Goal: Task Accomplishment & Management: Use online tool/utility

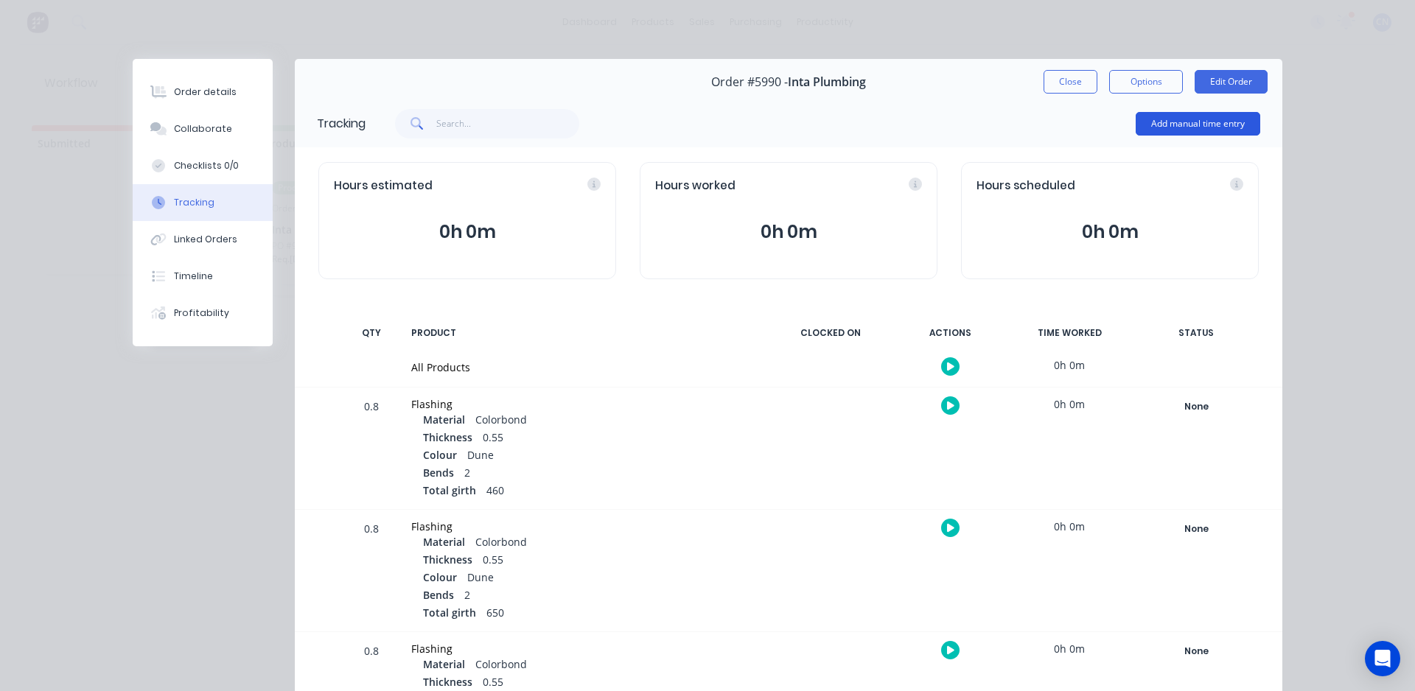
click at [1174, 131] on button "Add manual time entry" at bounding box center [1197, 124] width 125 height 24
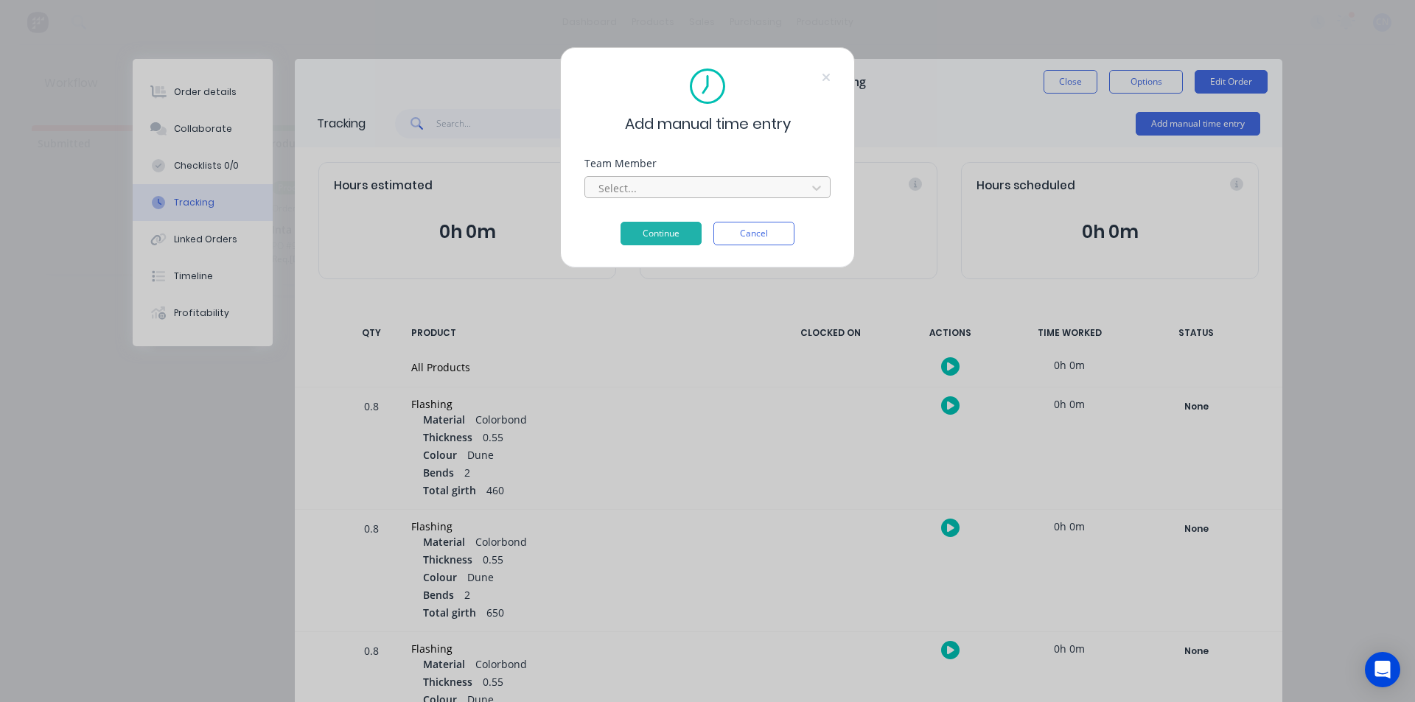
click at [723, 196] on div at bounding box center [698, 188] width 202 height 18
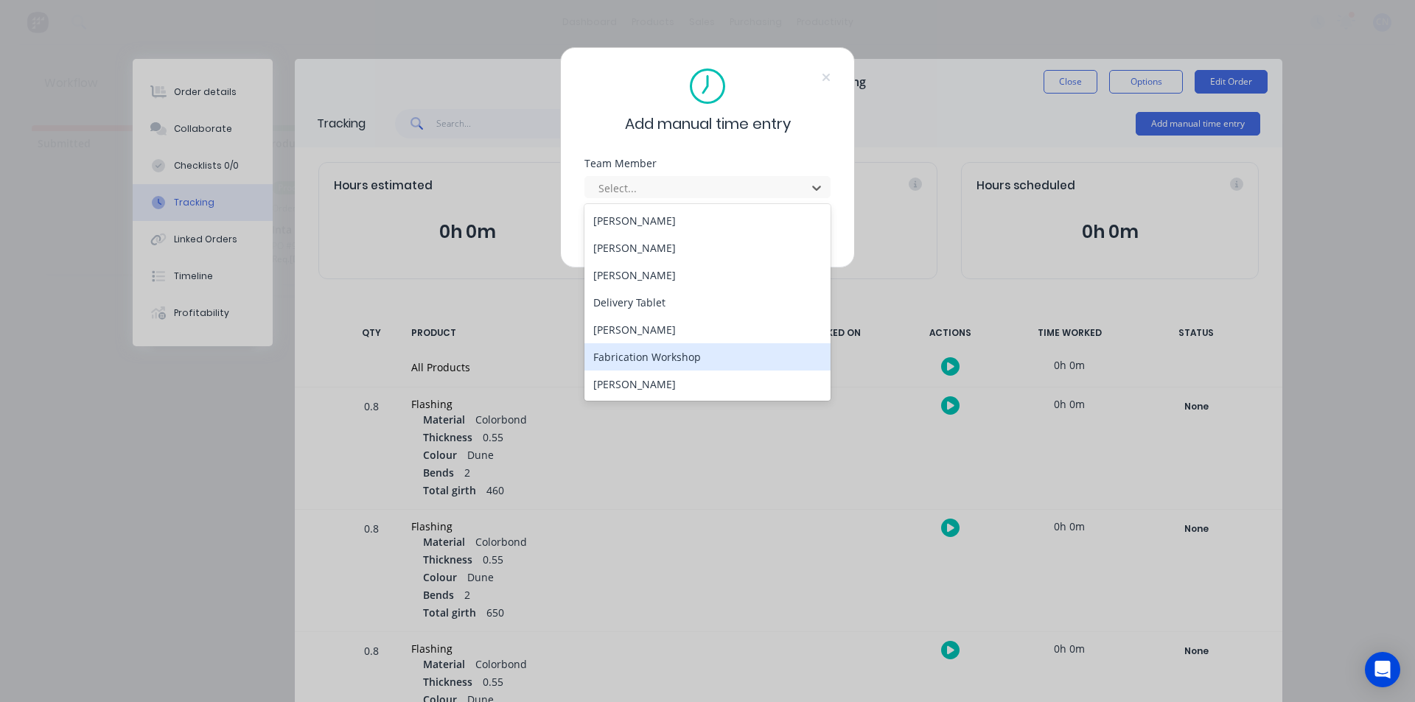
click at [661, 354] on div "Fabrication Workshop" at bounding box center [707, 356] width 246 height 27
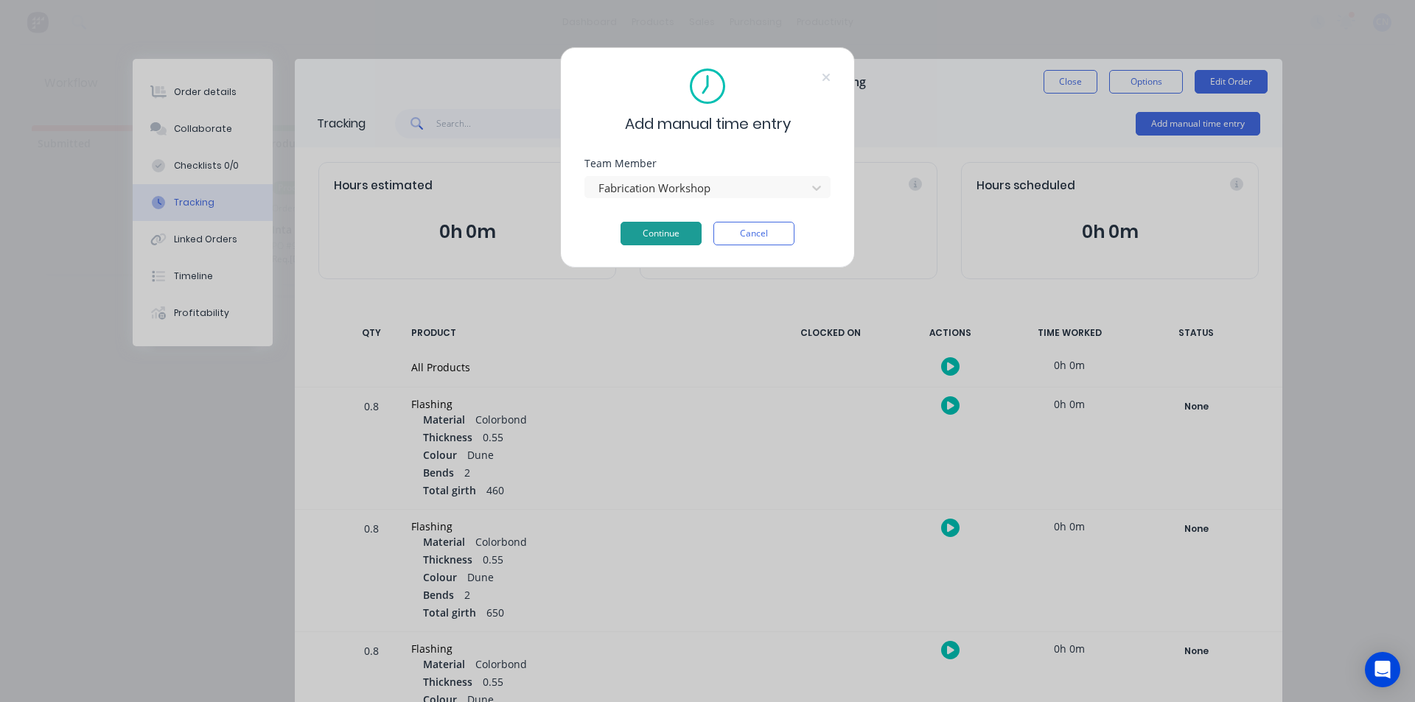
drag, startPoint x: 679, startPoint y: 240, endPoint x: 673, endPoint y: 235, distance: 7.8
click at [673, 235] on button "Continue" at bounding box center [660, 234] width 81 height 24
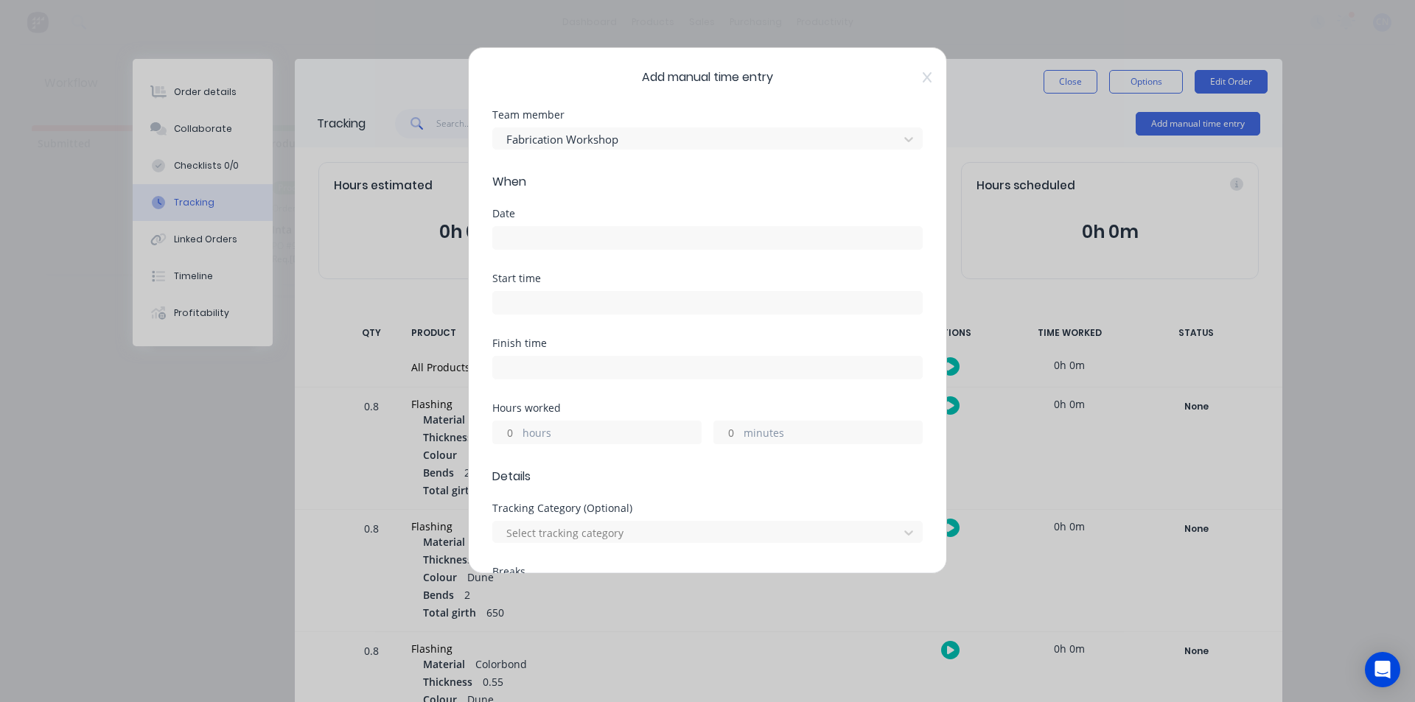
click at [533, 304] on input at bounding box center [707, 303] width 429 height 22
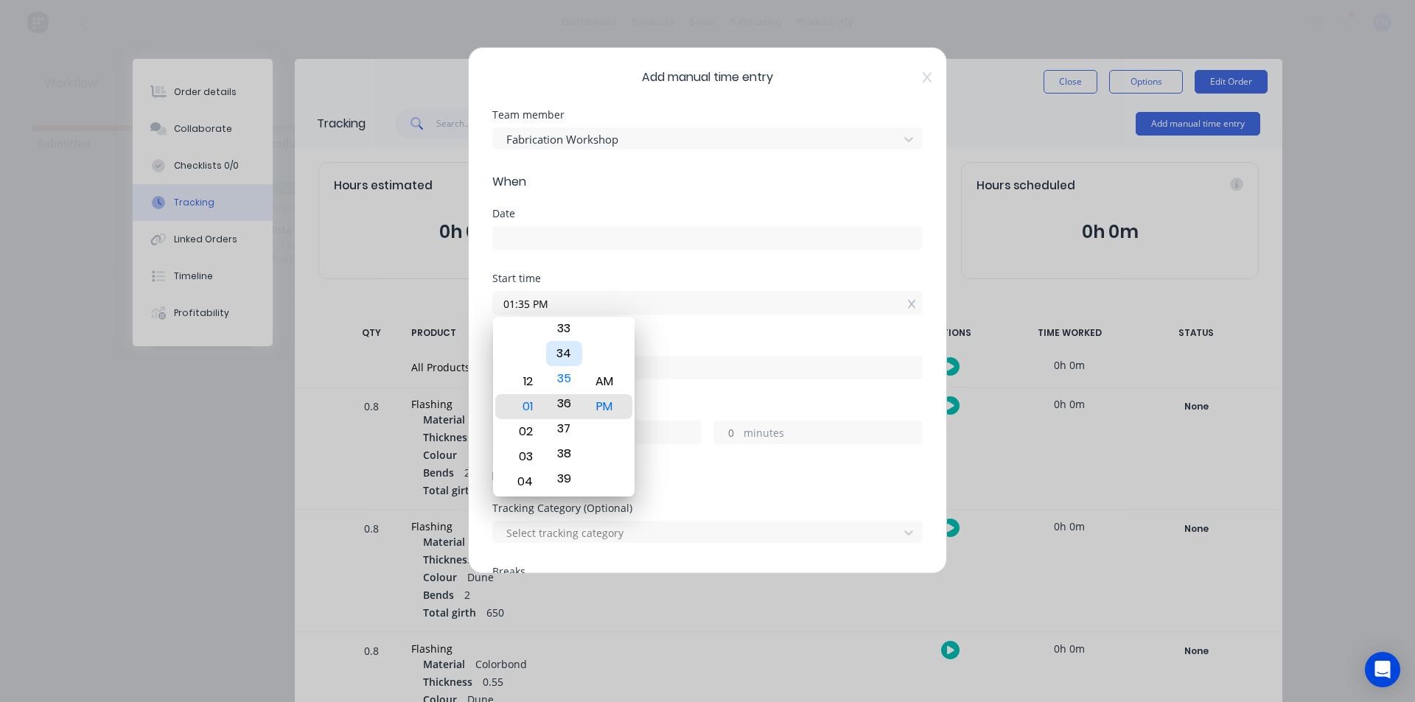
drag, startPoint x: 560, startPoint y: 385, endPoint x: 561, endPoint y: 354, distance: 31.0
click at [567, 354] on div "34" at bounding box center [564, 353] width 36 height 25
click at [533, 379] on div "12" at bounding box center [523, 381] width 36 height 25
drag, startPoint x: 560, startPoint y: 382, endPoint x: 566, endPoint y: 394, distance: 13.2
click at [566, 394] on div "35" at bounding box center [564, 393] width 36 height 25
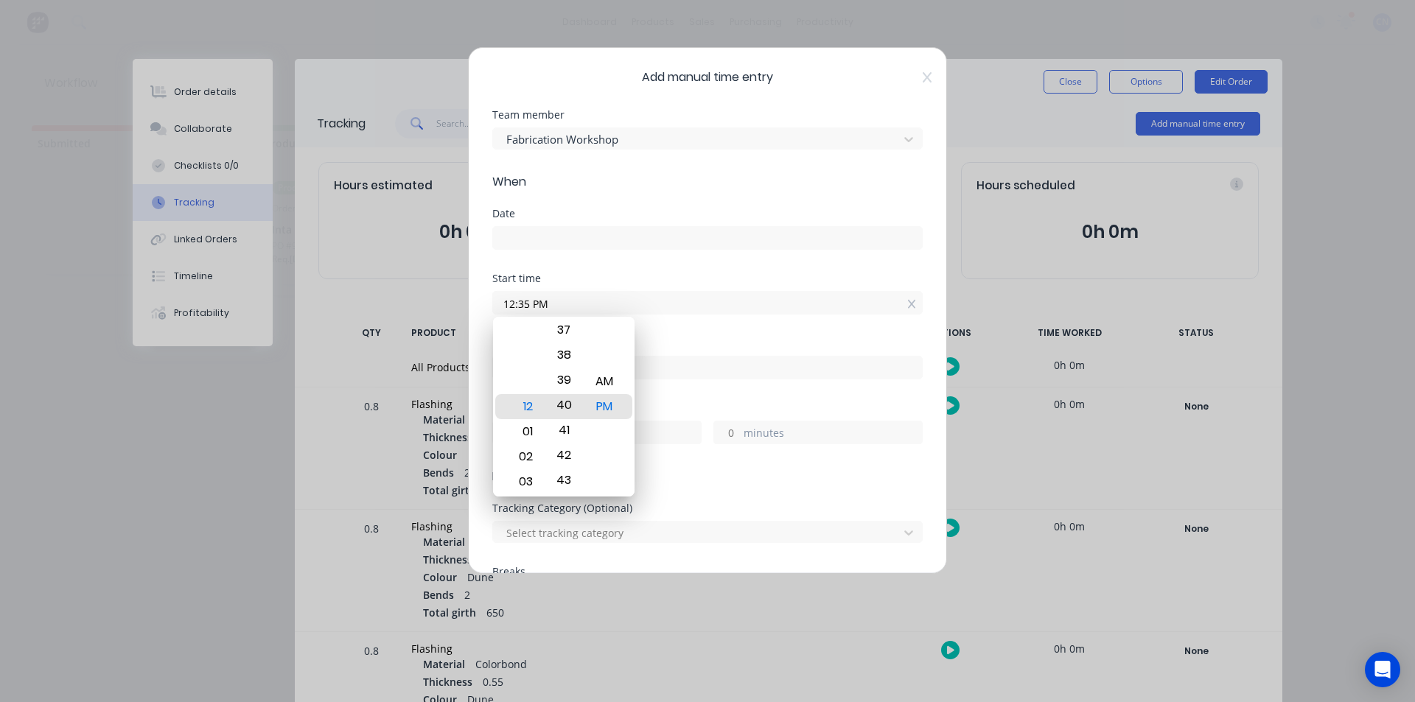
drag, startPoint x: 566, startPoint y: 393, endPoint x: 585, endPoint y: 267, distance: 127.4
click at [585, 267] on body "dashboard products sales purchasing productivity dashboard products Product Cat…" at bounding box center [707, 307] width 1415 height 614
type input "12:40 PM"
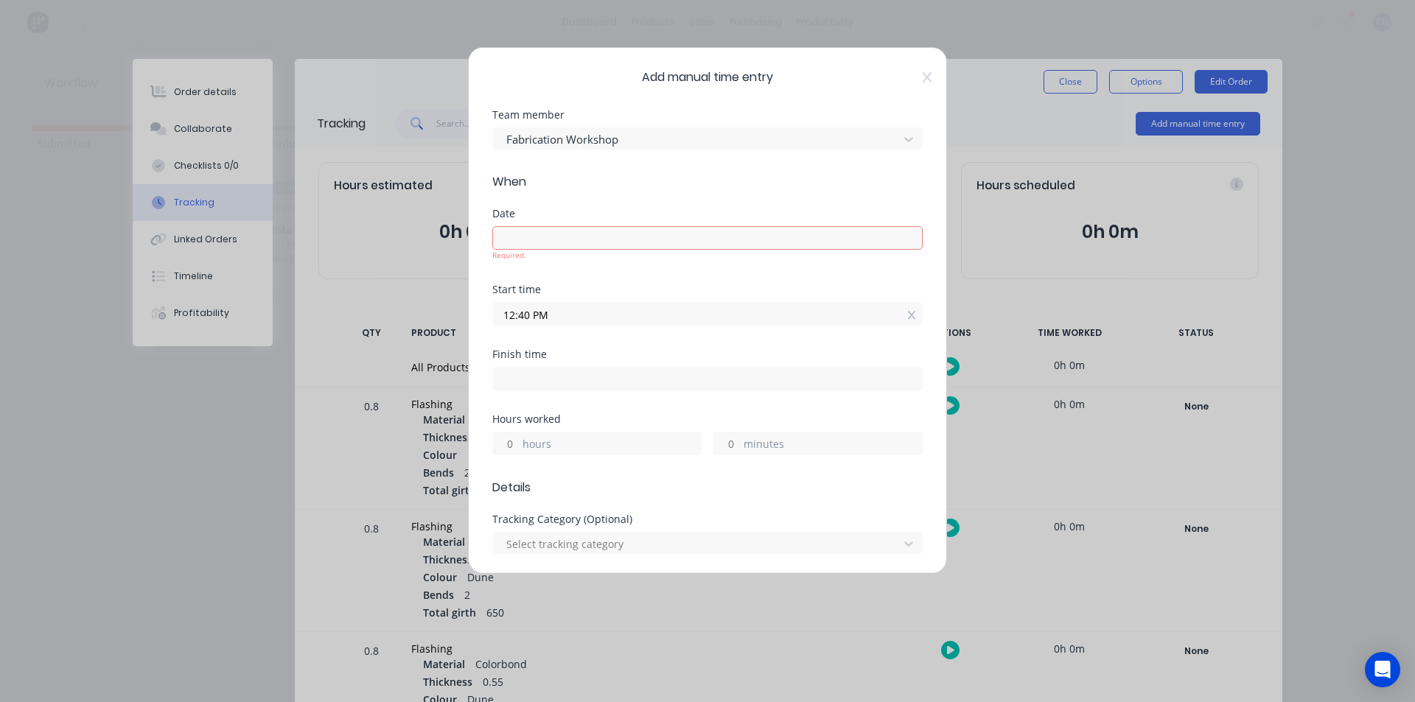
click at [690, 318] on div "Start time 12:40 PM" at bounding box center [707, 316] width 430 height 65
click at [546, 371] on input at bounding box center [707, 379] width 429 height 22
type input "01:36 PM"
type input "0"
type input "56"
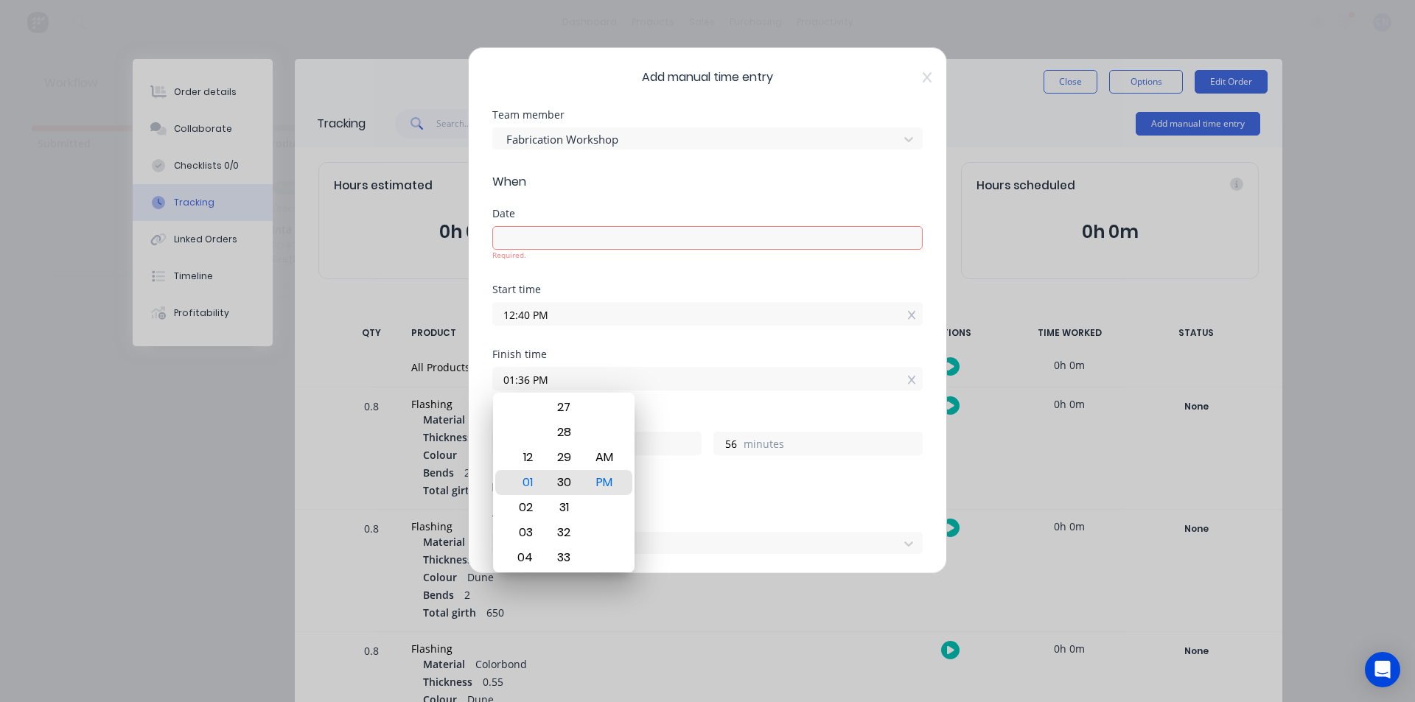
drag, startPoint x: 564, startPoint y: 444, endPoint x: 550, endPoint y: 595, distance: 151.0
click at [550, 595] on body "dashboard products sales purchasing productivity dashboard products Product Cat…" at bounding box center [707, 307] width 1415 height 614
type input "01:30 PM"
type input "50"
drag, startPoint x: 562, startPoint y: 435, endPoint x: 578, endPoint y: 731, distance: 296.7
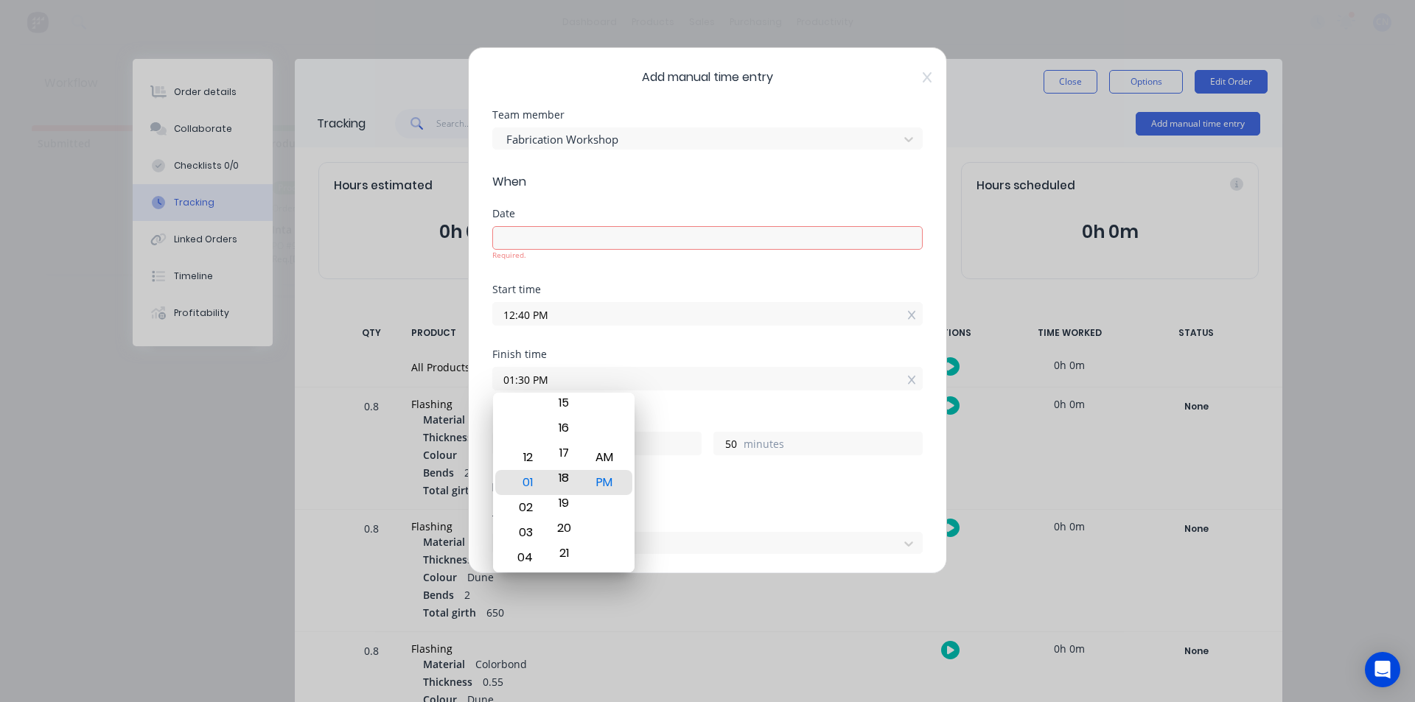
click at [578, 614] on html "dashboard products sales purchasing productivity dashboard products Product Cat…" at bounding box center [707, 307] width 1415 height 614
type input "01:18 PM"
type input "38"
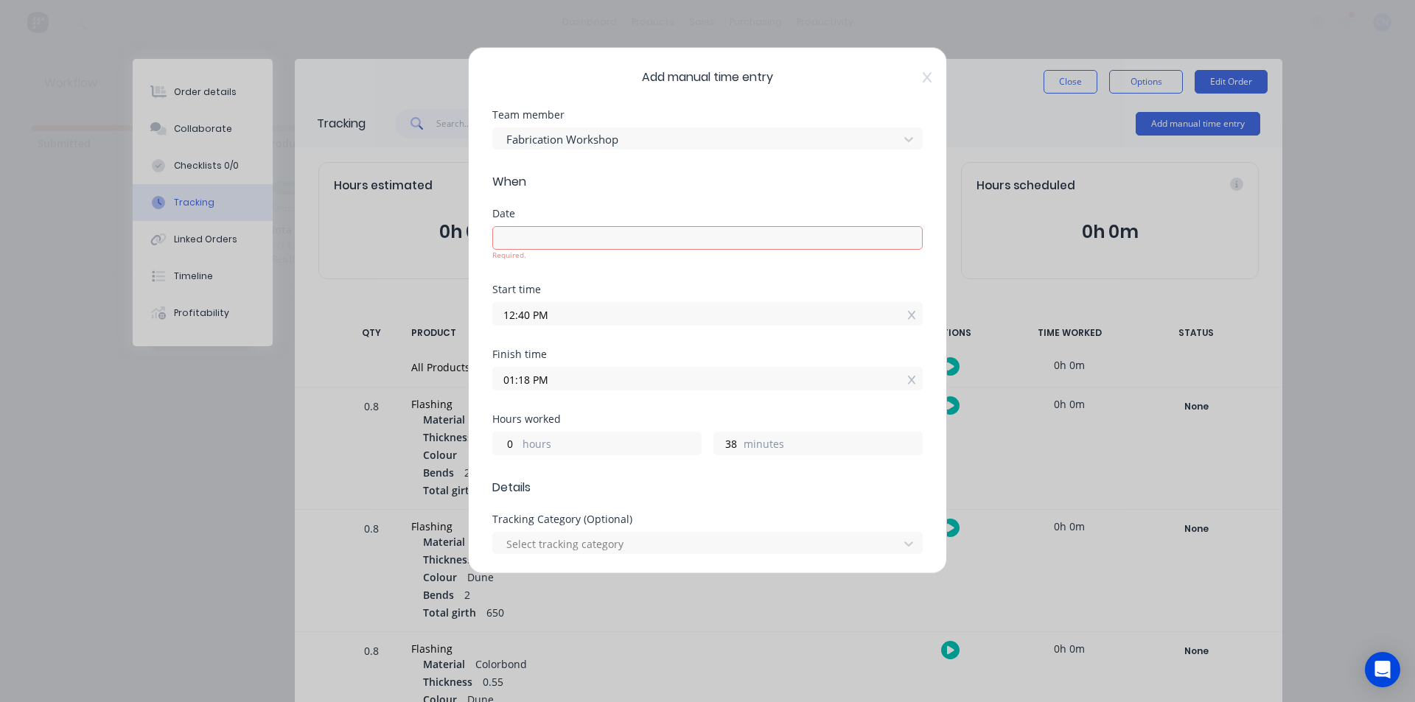
click at [769, 337] on div "Start time 12:40 PM" at bounding box center [707, 316] width 430 height 65
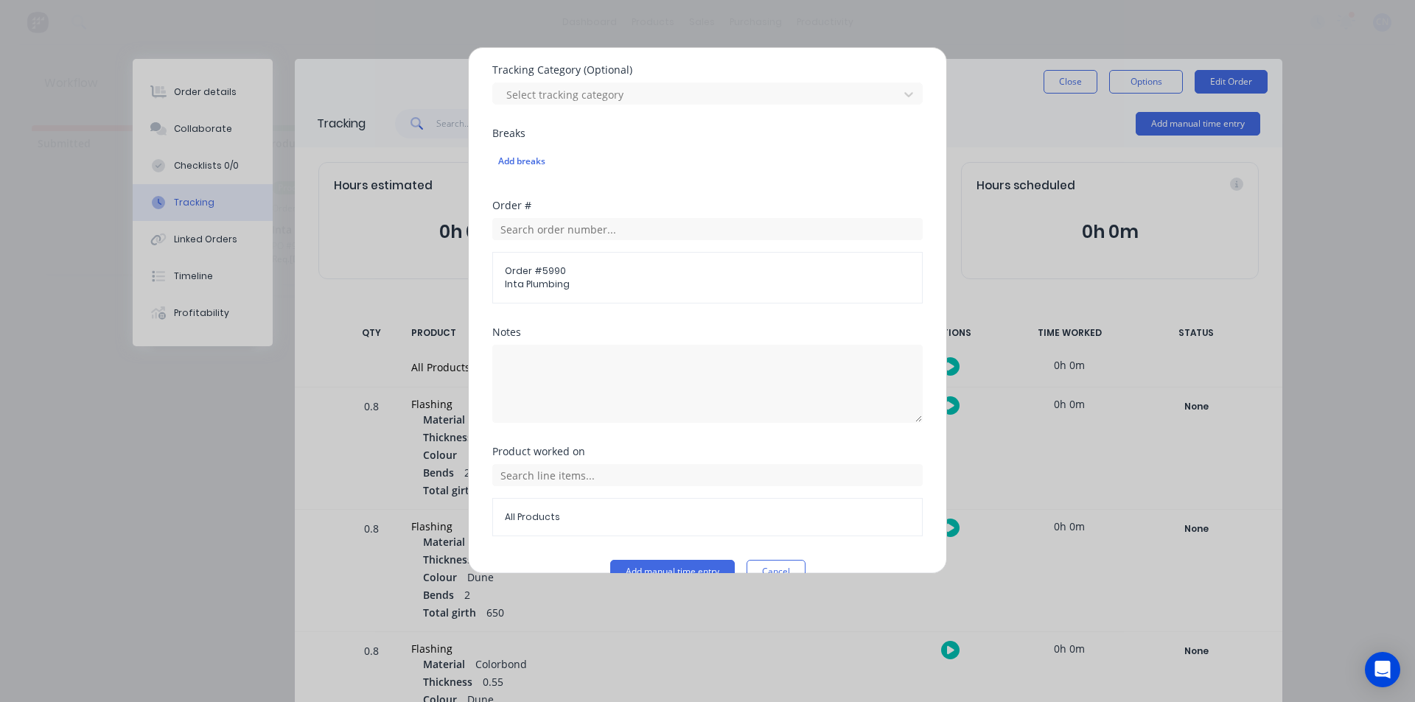
scroll to position [480, 0]
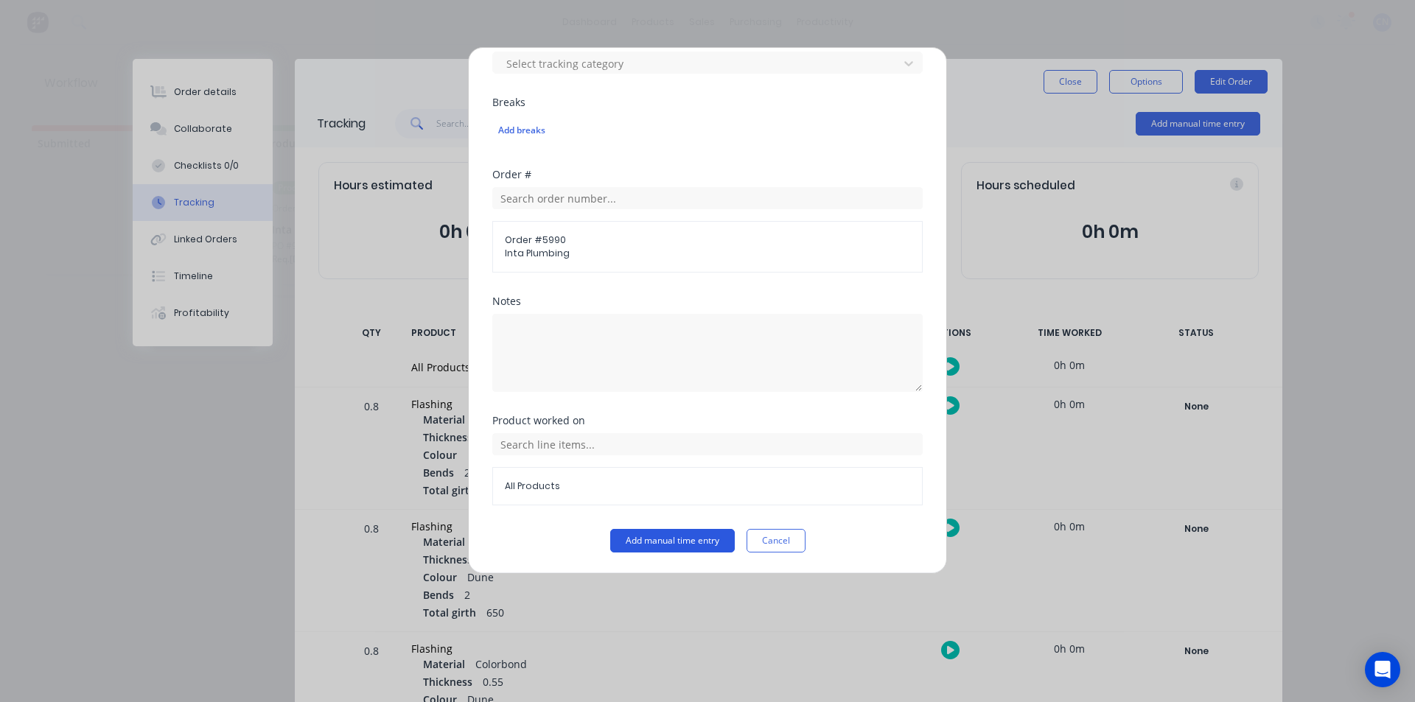
click at [657, 550] on button "Add manual time entry" at bounding box center [672, 541] width 125 height 24
click at [661, 532] on button "Add manual time entry" at bounding box center [672, 541] width 125 height 24
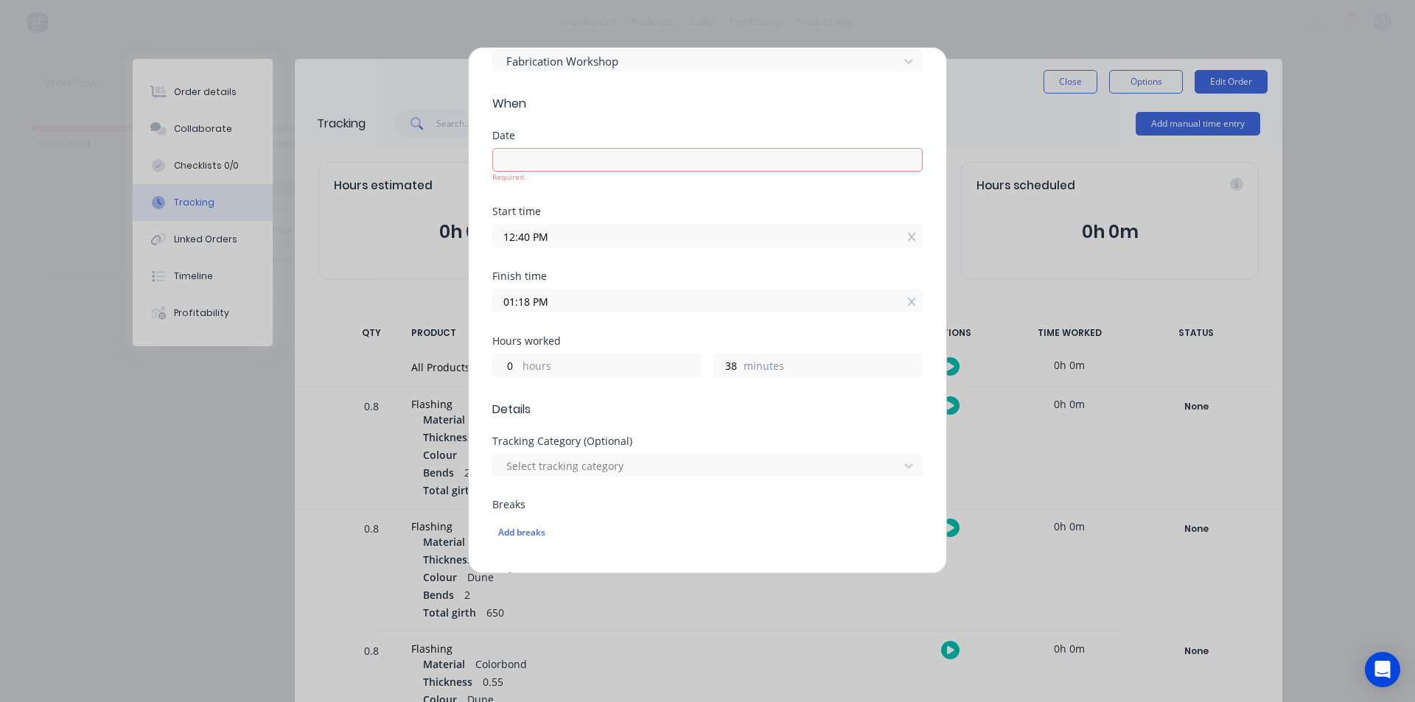
scroll to position [38, 0]
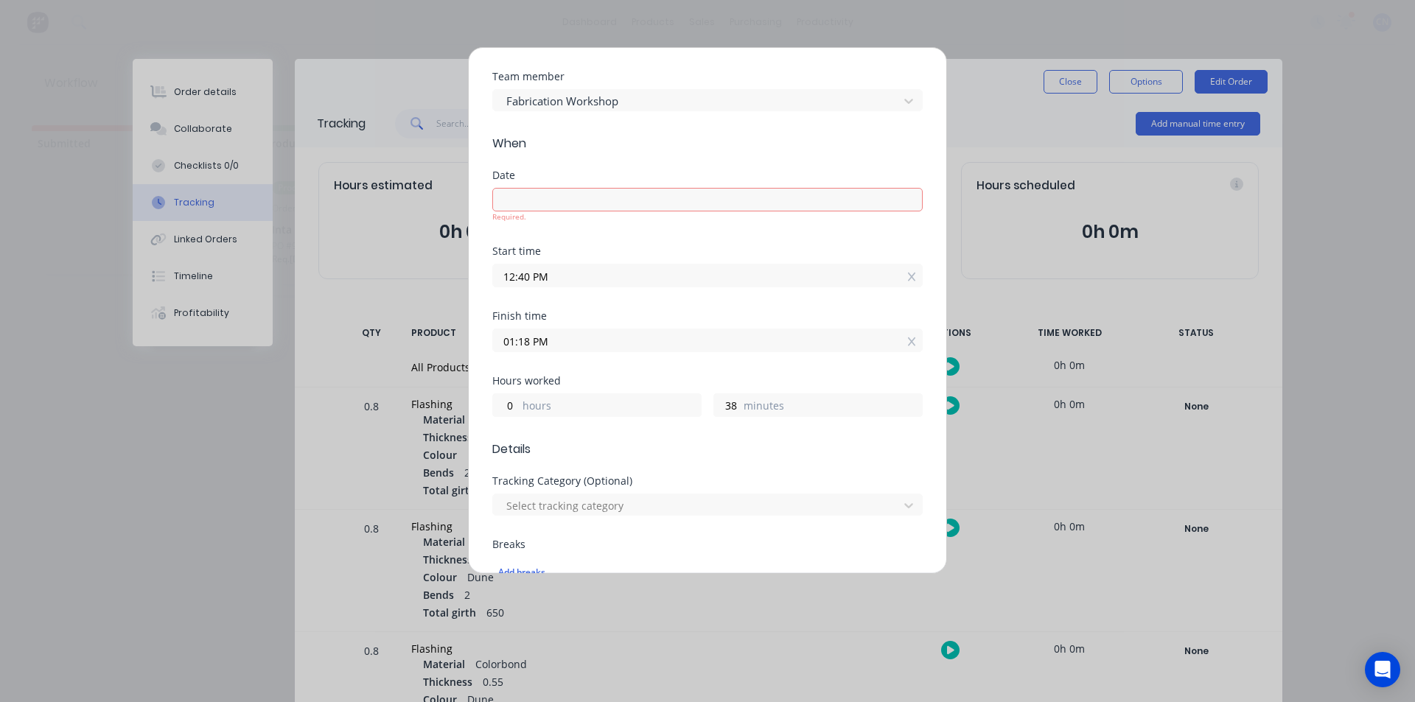
click at [563, 208] on input at bounding box center [707, 200] width 429 height 22
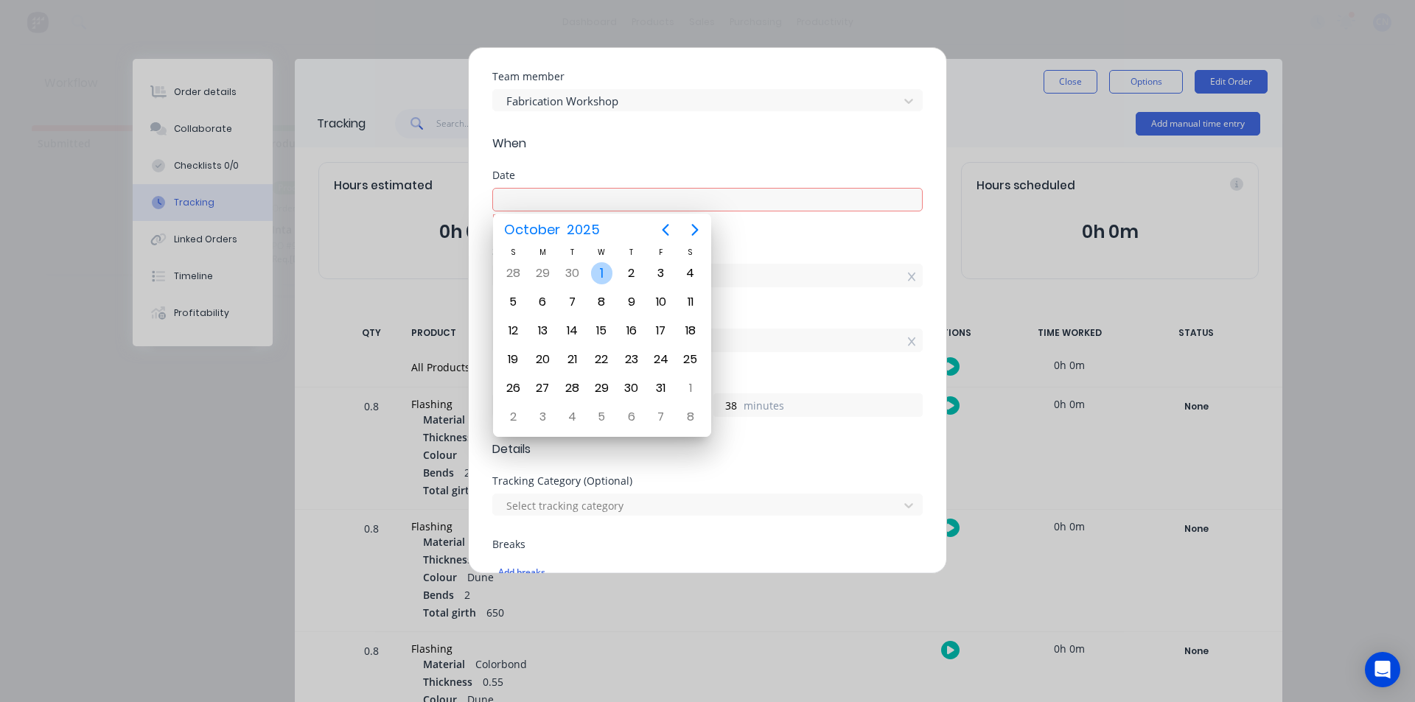
click at [603, 267] on div "1" at bounding box center [602, 273] width 22 height 22
type input "[DATE]"
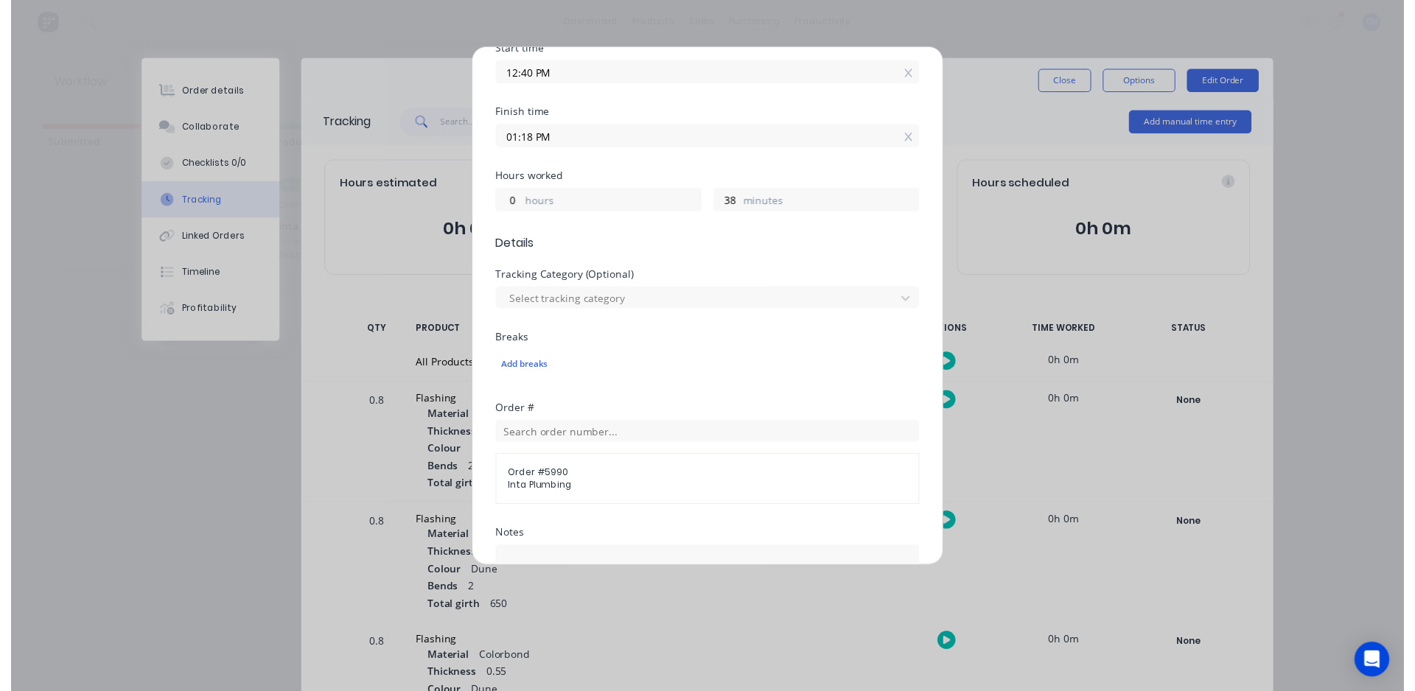
scroll to position [469, 0]
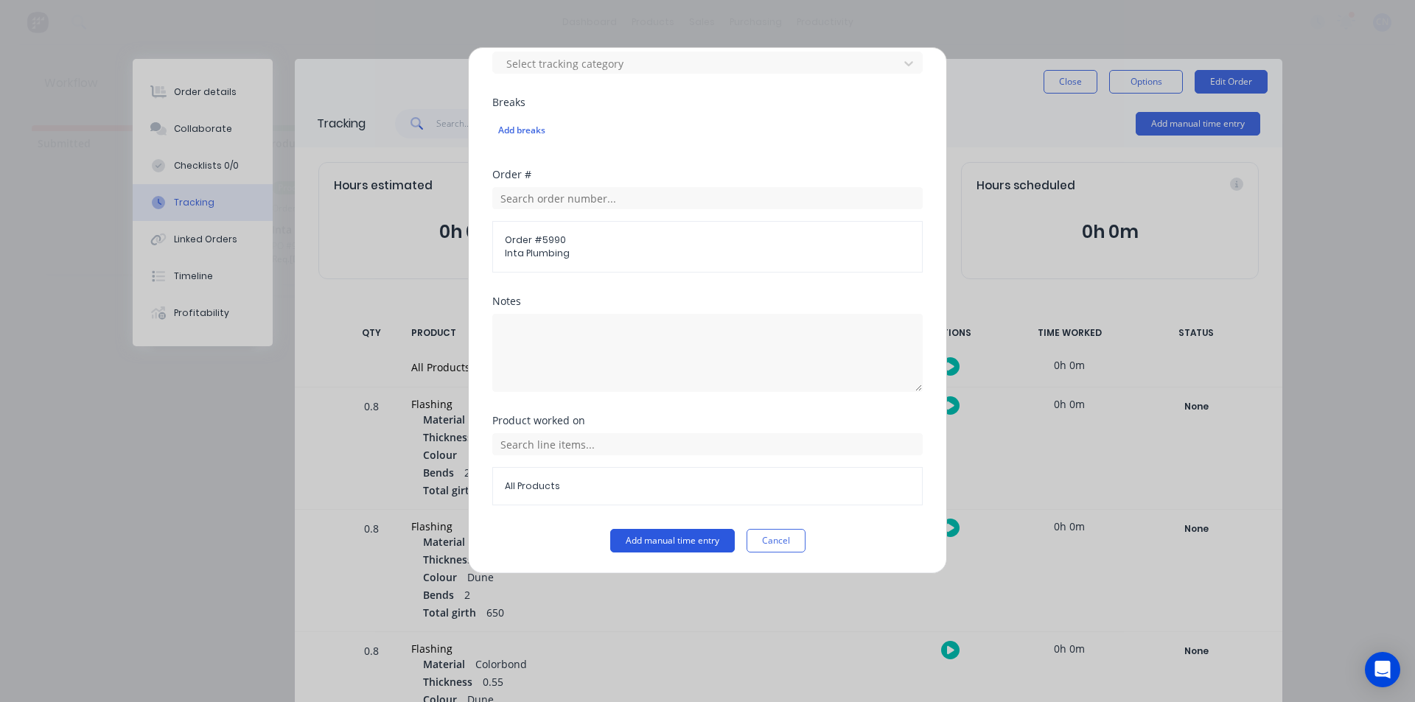
drag, startPoint x: 679, startPoint y: 531, endPoint x: 675, endPoint y: 542, distance: 11.0
click at [678, 531] on button "Add manual time entry" at bounding box center [672, 541] width 125 height 24
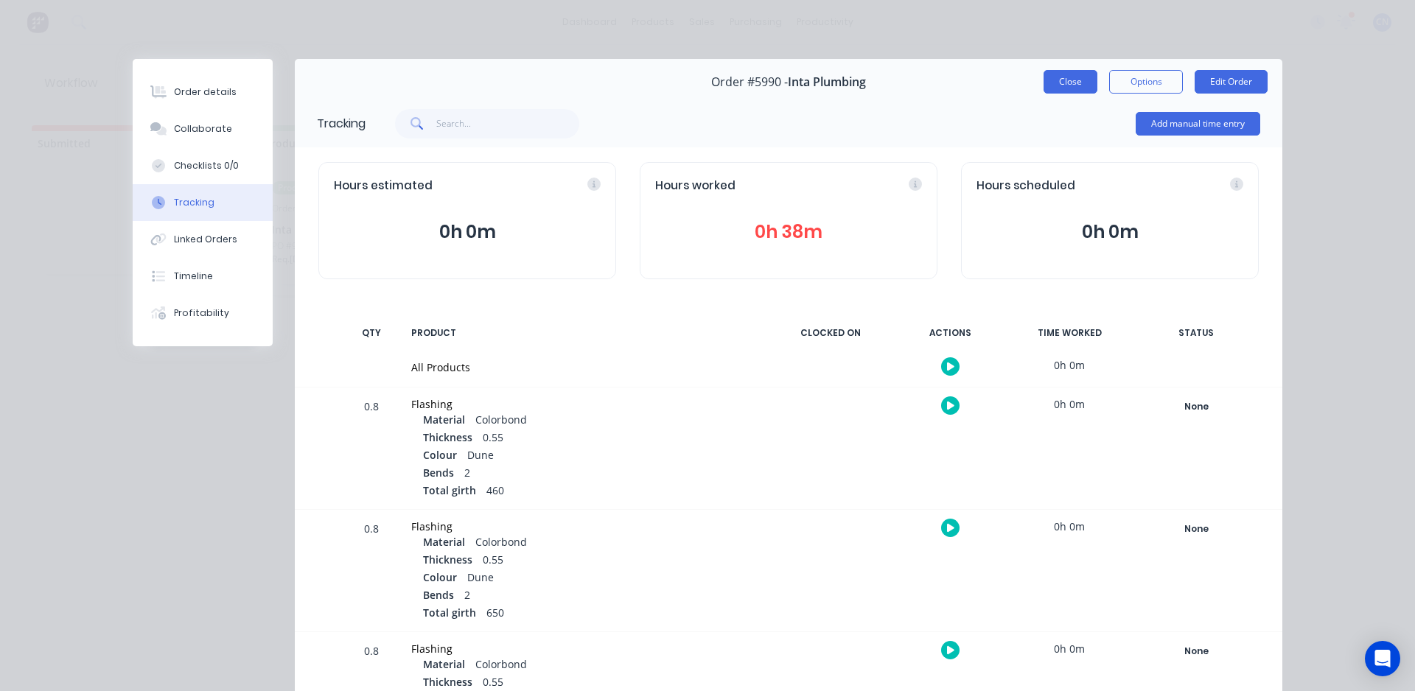
click at [1069, 75] on button "Close" at bounding box center [1070, 82] width 54 height 24
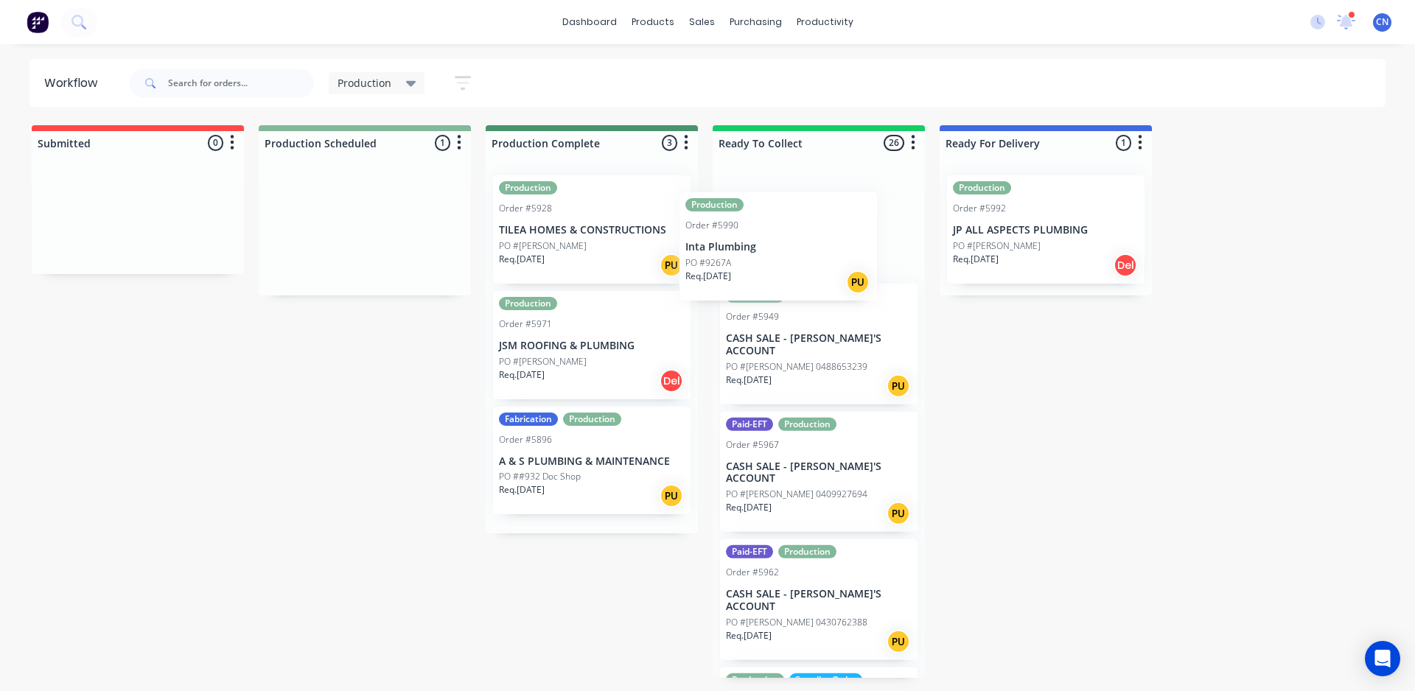
drag, startPoint x: 337, startPoint y: 230, endPoint x: 791, endPoint y: 245, distance: 454.2
click at [792, 246] on div "Submitted 0 Summaries Total order value Invoiced to date To be invoiced Product…" at bounding box center [1111, 401] width 2244 height 553
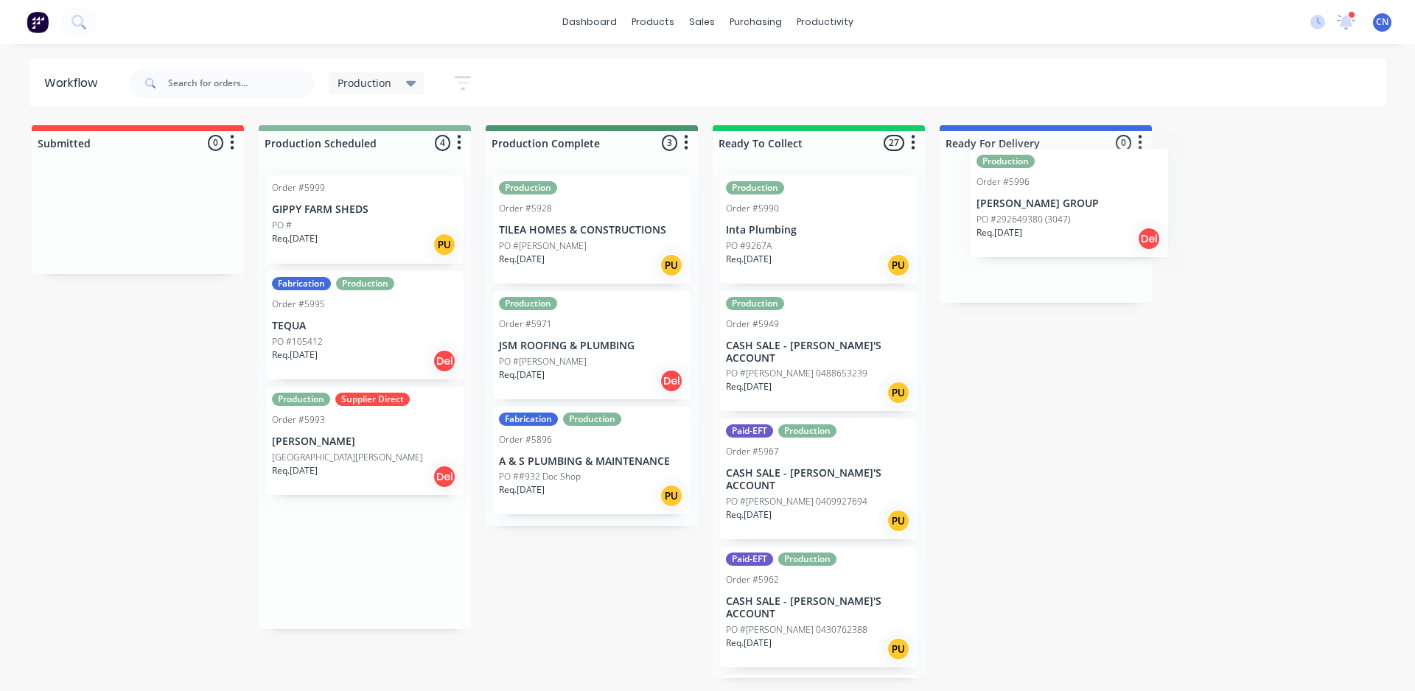
scroll to position [0, 4]
drag, startPoint x: 348, startPoint y: 446, endPoint x: 1060, endPoint y: 206, distance: 751.7
click at [1060, 206] on div "Submitted 0 Summaries Total order value Invoiced to date To be invoiced Product…" at bounding box center [1108, 401] width 2244 height 553
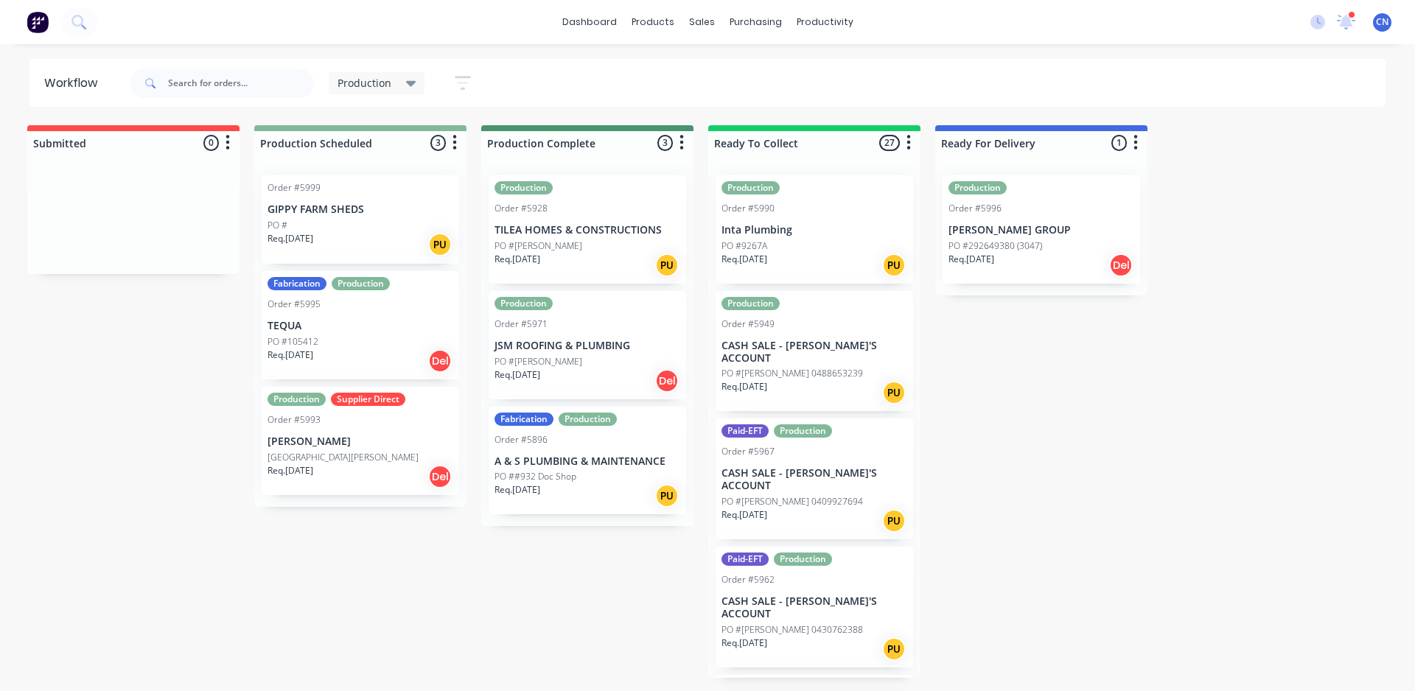
click at [318, 343] on div "PO #105412" at bounding box center [360, 341] width 186 height 13
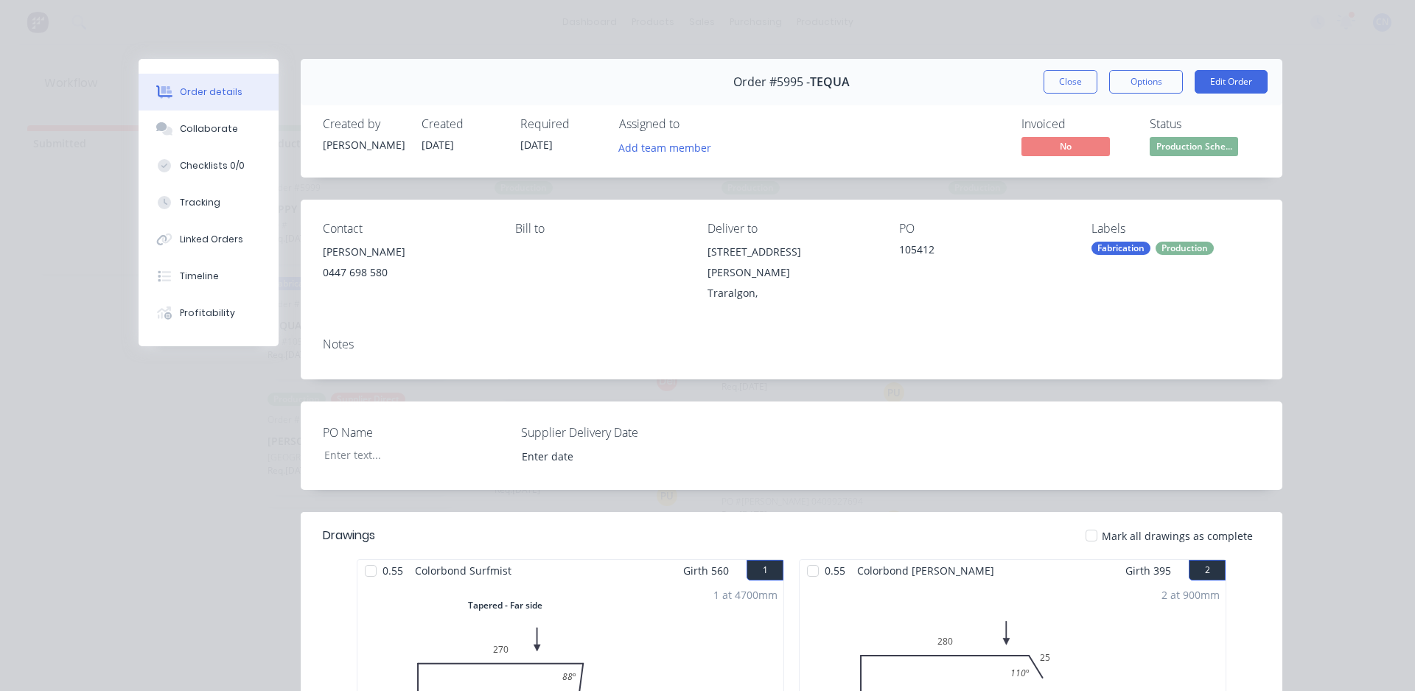
click at [1064, 69] on div "Order #5995 - TEQUA Close Options Edit Order" at bounding box center [791, 82] width 981 height 46
click at [1049, 91] on button "Close" at bounding box center [1070, 82] width 54 height 24
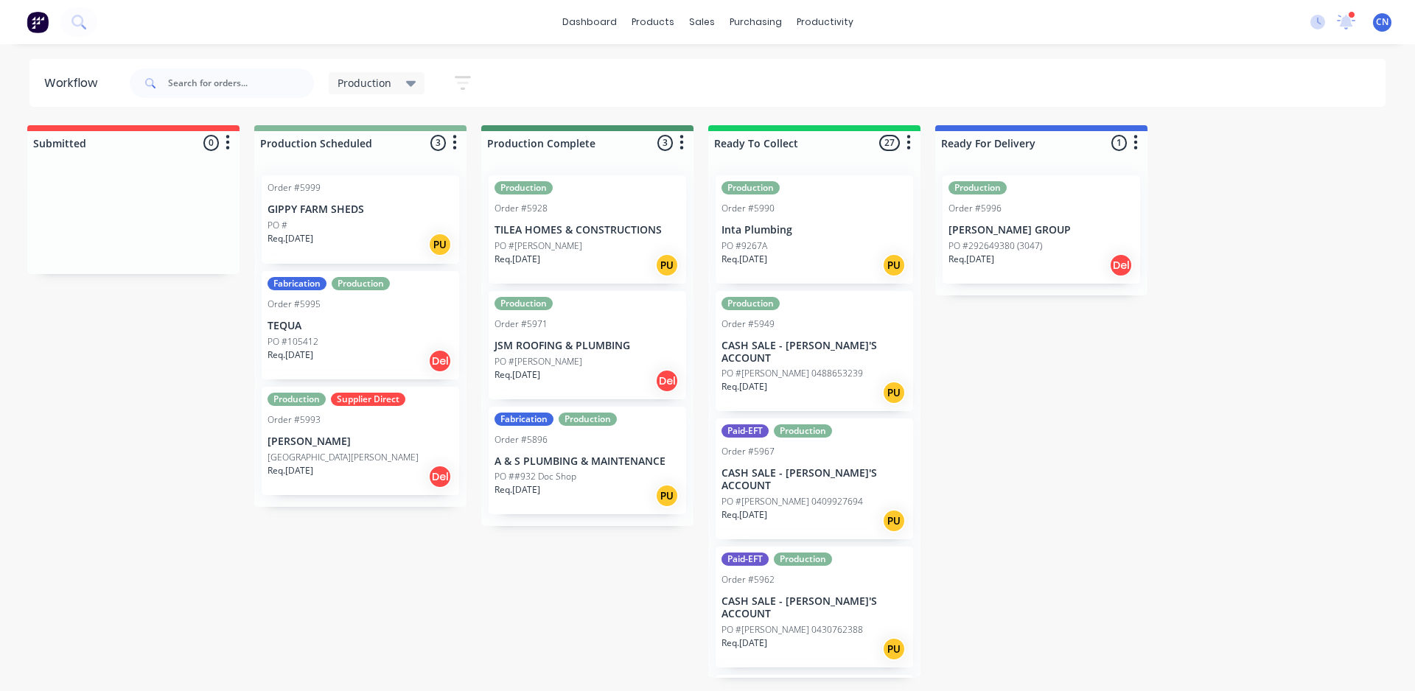
click at [359, 216] on div "Order #5999 GIPPY FARM SHEDS PO # Req. [DATE] PU" at bounding box center [360, 219] width 197 height 88
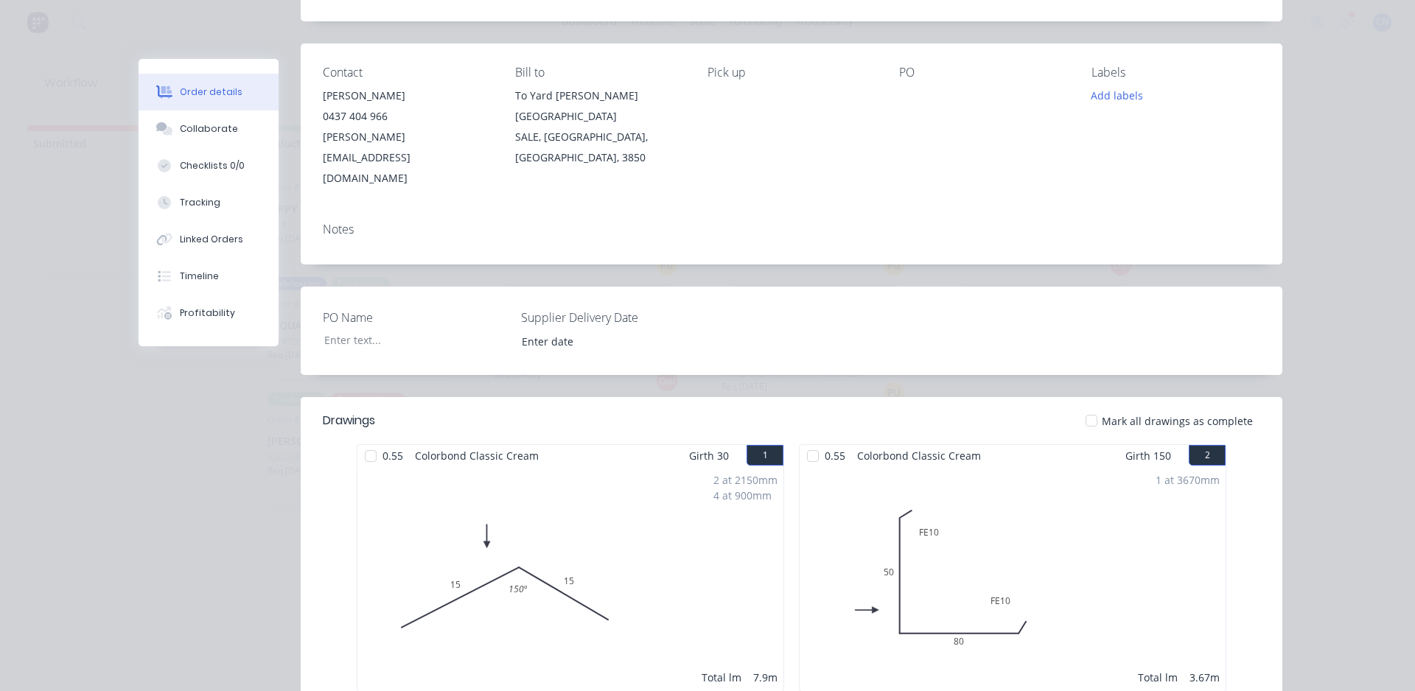
scroll to position [147, 0]
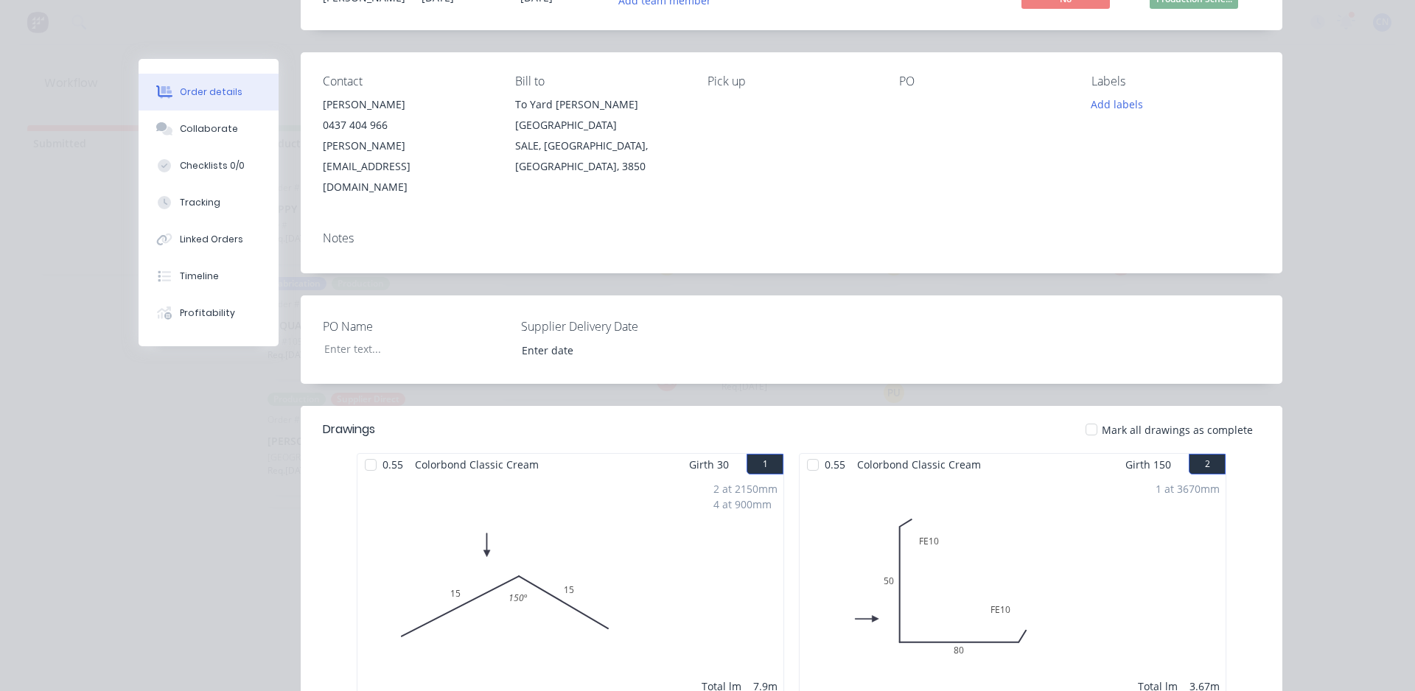
click at [360, 450] on div at bounding box center [370, 464] width 29 height 29
click at [813, 450] on div at bounding box center [812, 464] width 29 height 29
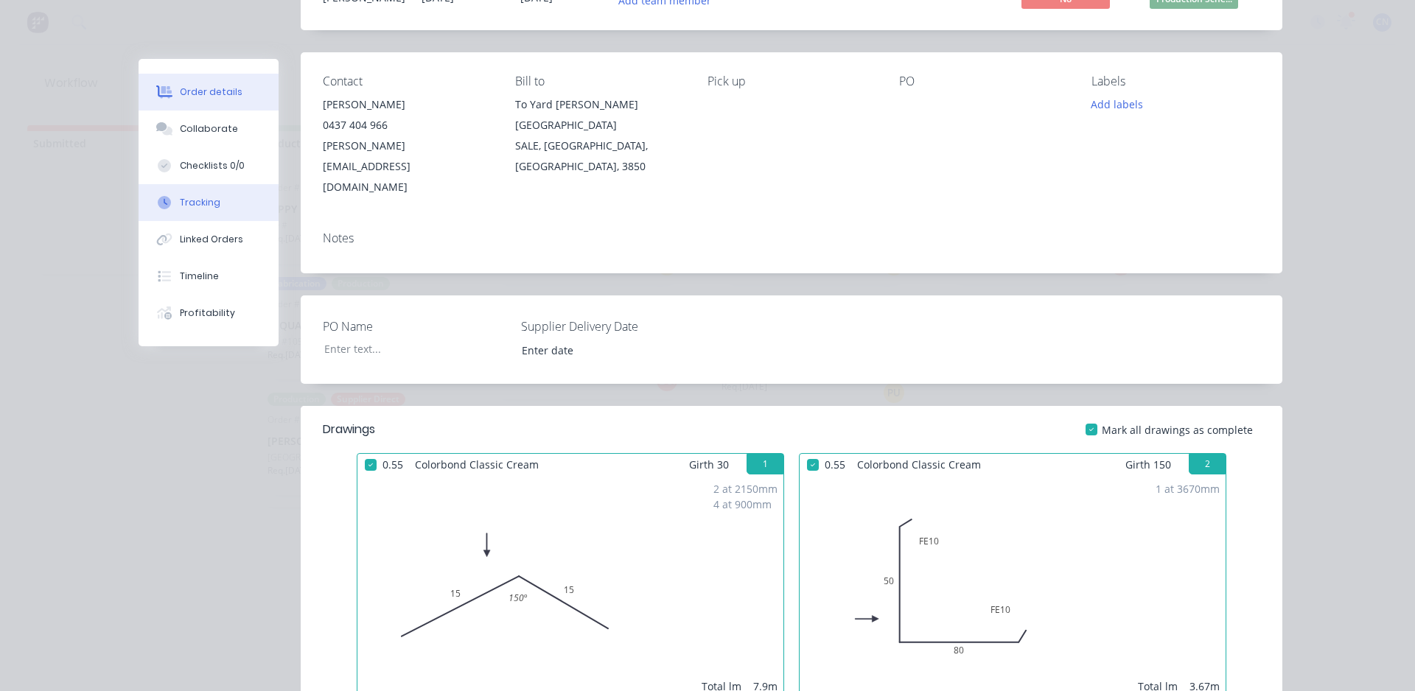
click at [190, 191] on button "Tracking" at bounding box center [209, 202] width 140 height 37
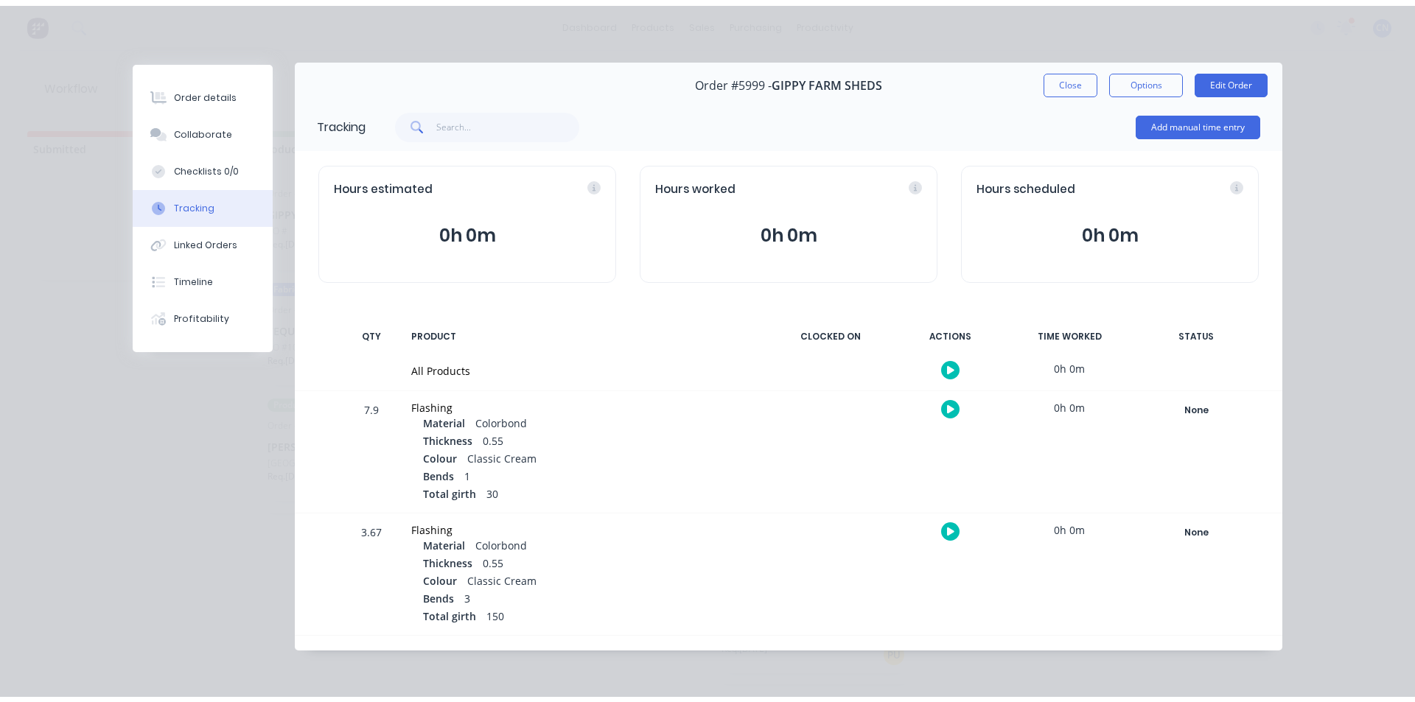
scroll to position [0, 0]
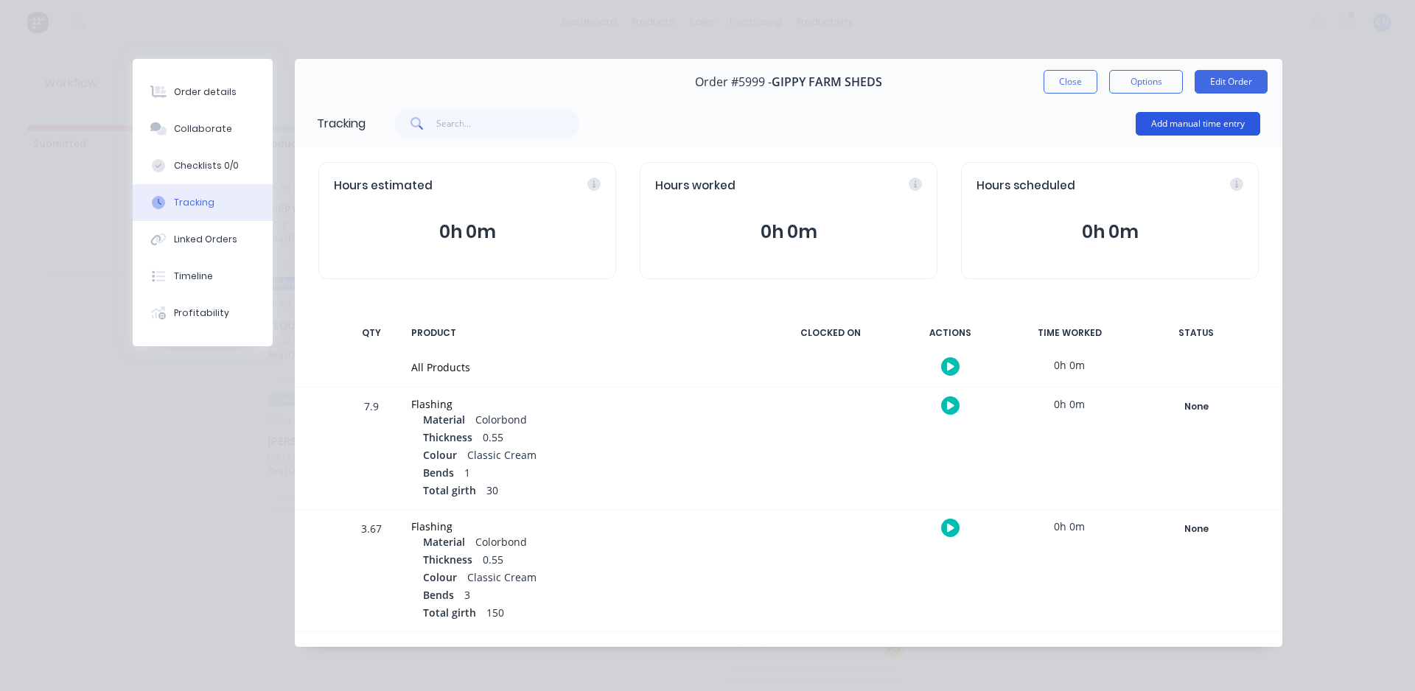
click at [1135, 132] on button "Add manual time entry" at bounding box center [1197, 124] width 125 height 24
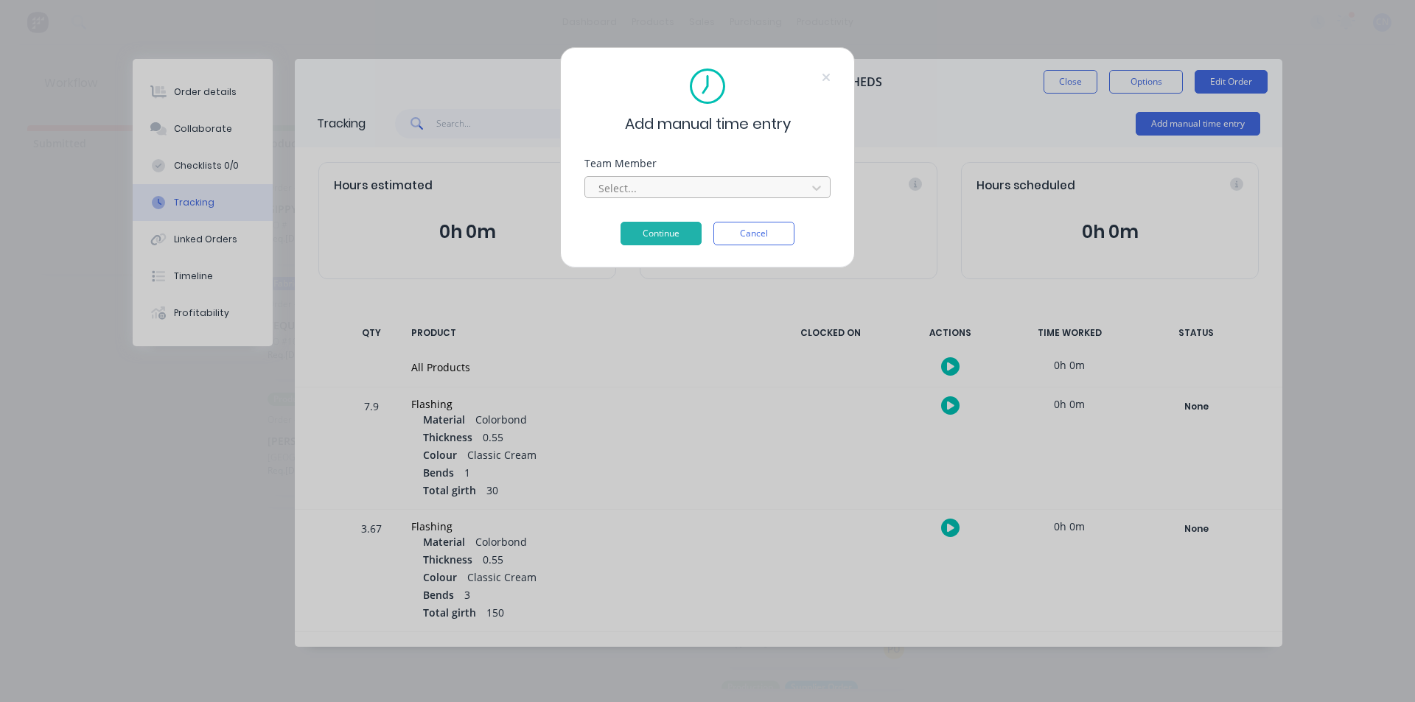
click at [740, 189] on div at bounding box center [698, 188] width 202 height 18
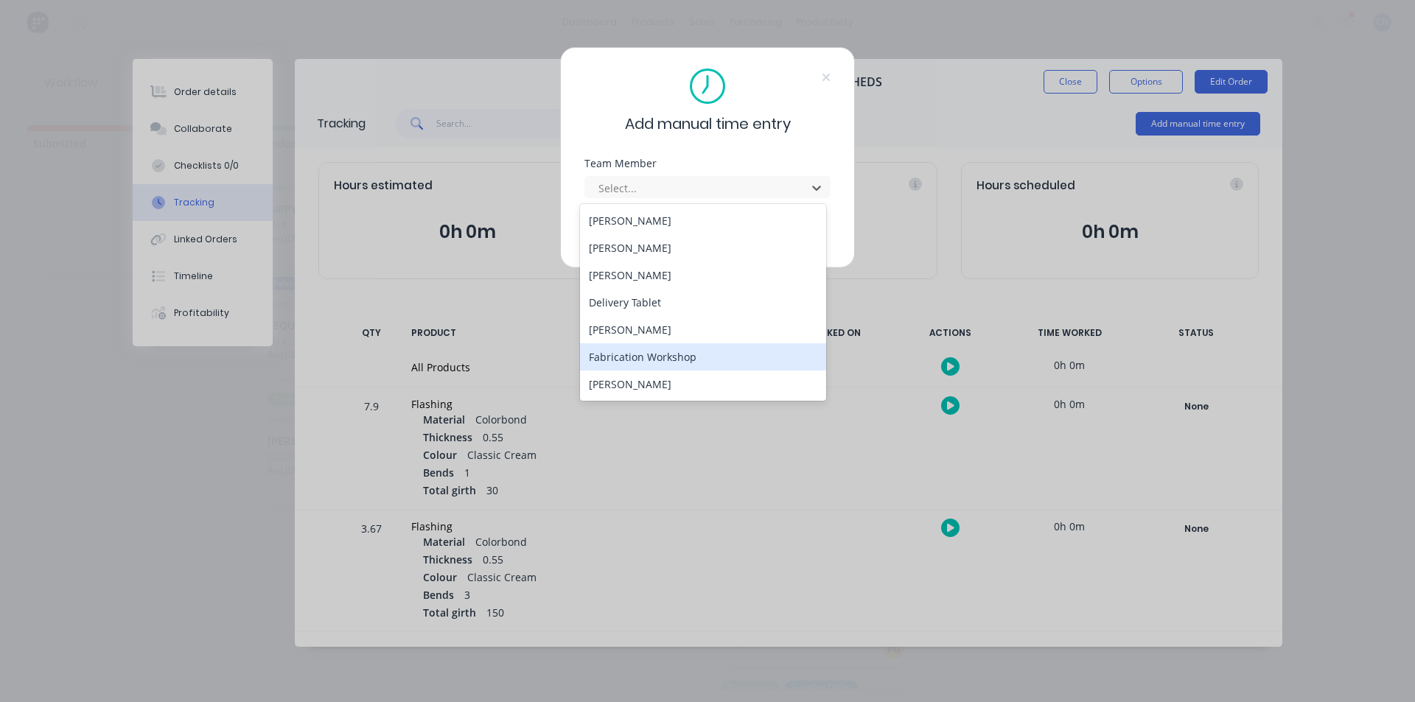
click at [645, 362] on div "Fabrication Workshop" at bounding box center [703, 356] width 246 height 27
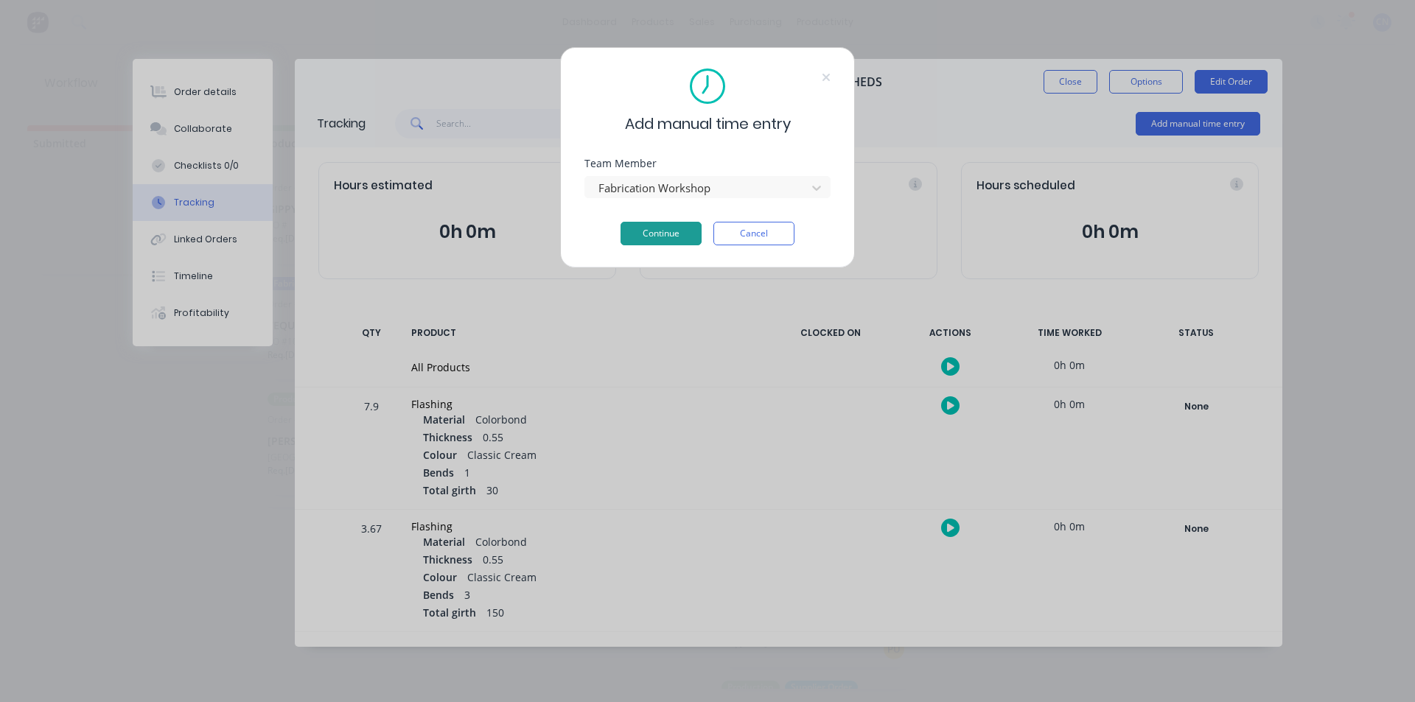
click at [659, 227] on button "Continue" at bounding box center [660, 234] width 81 height 24
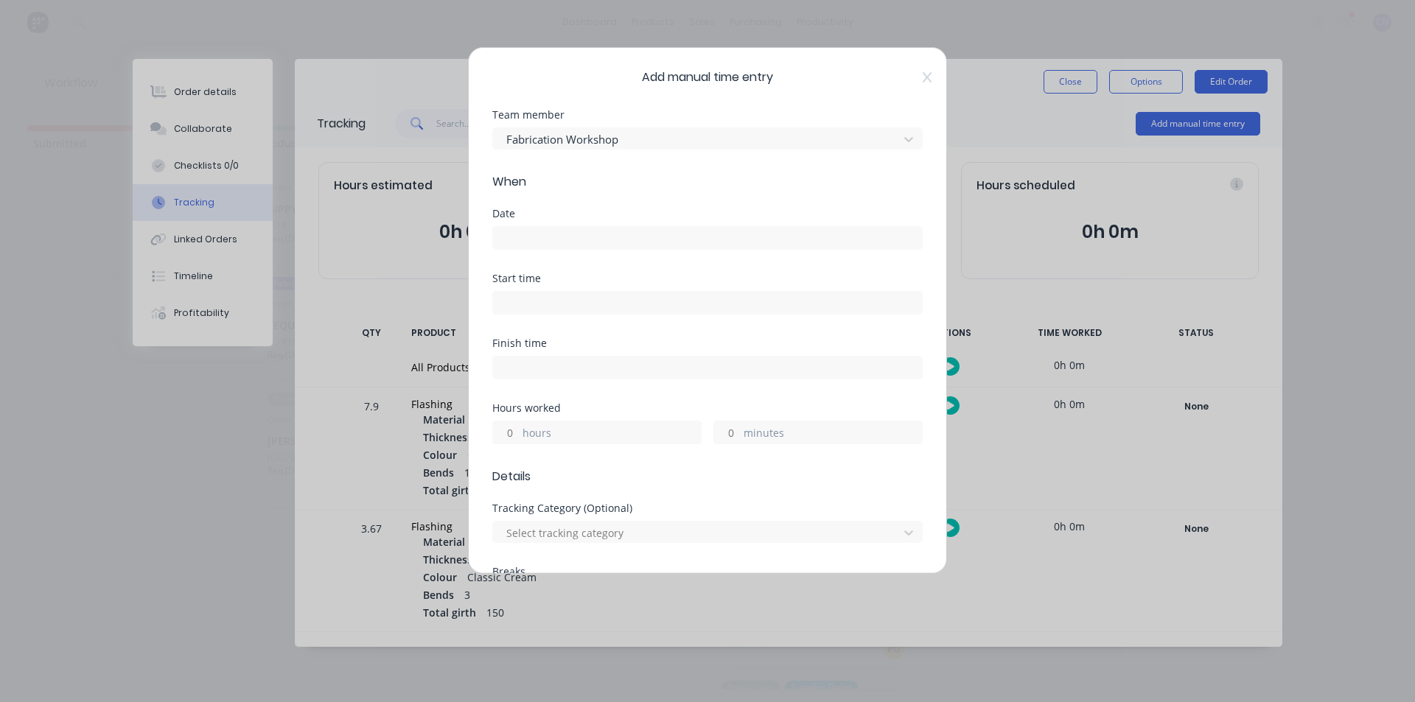
click at [601, 243] on input at bounding box center [707, 238] width 429 height 22
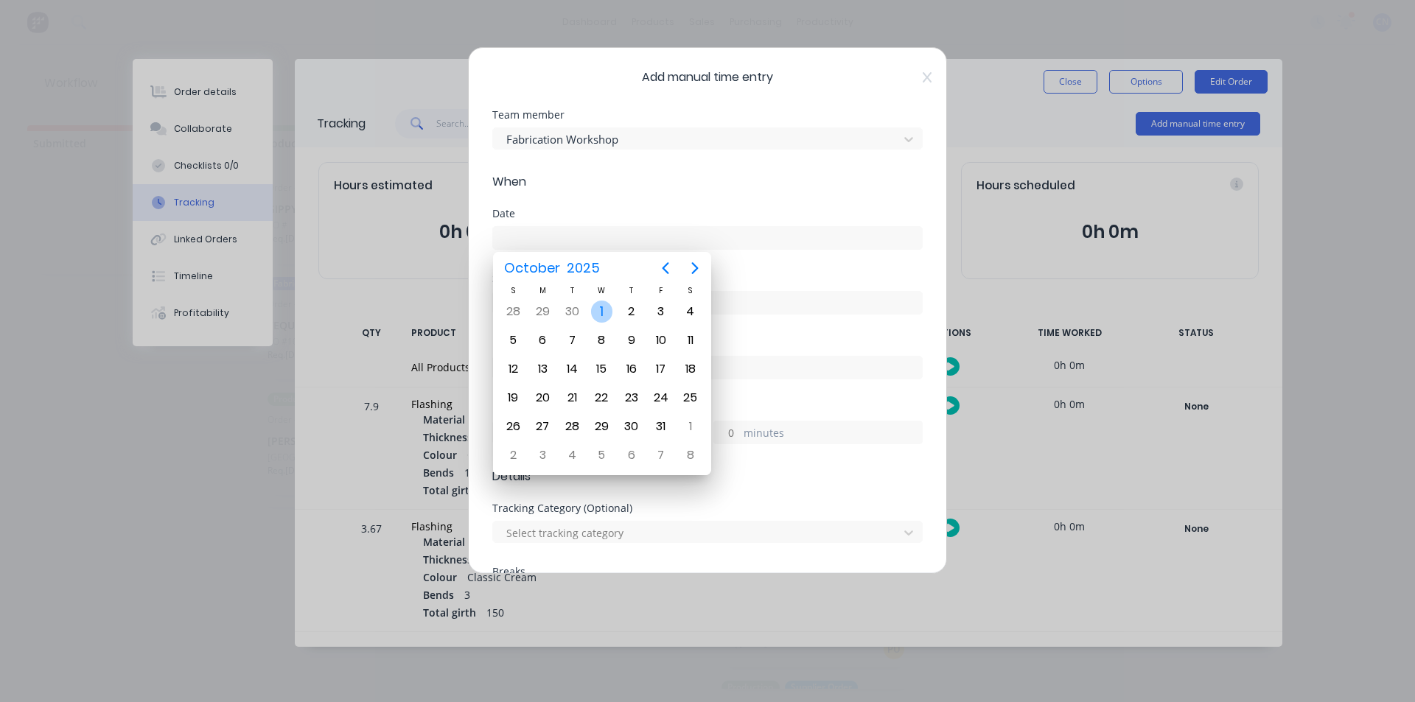
click at [600, 315] on div "1" at bounding box center [602, 312] width 22 height 22
type input "[DATE]"
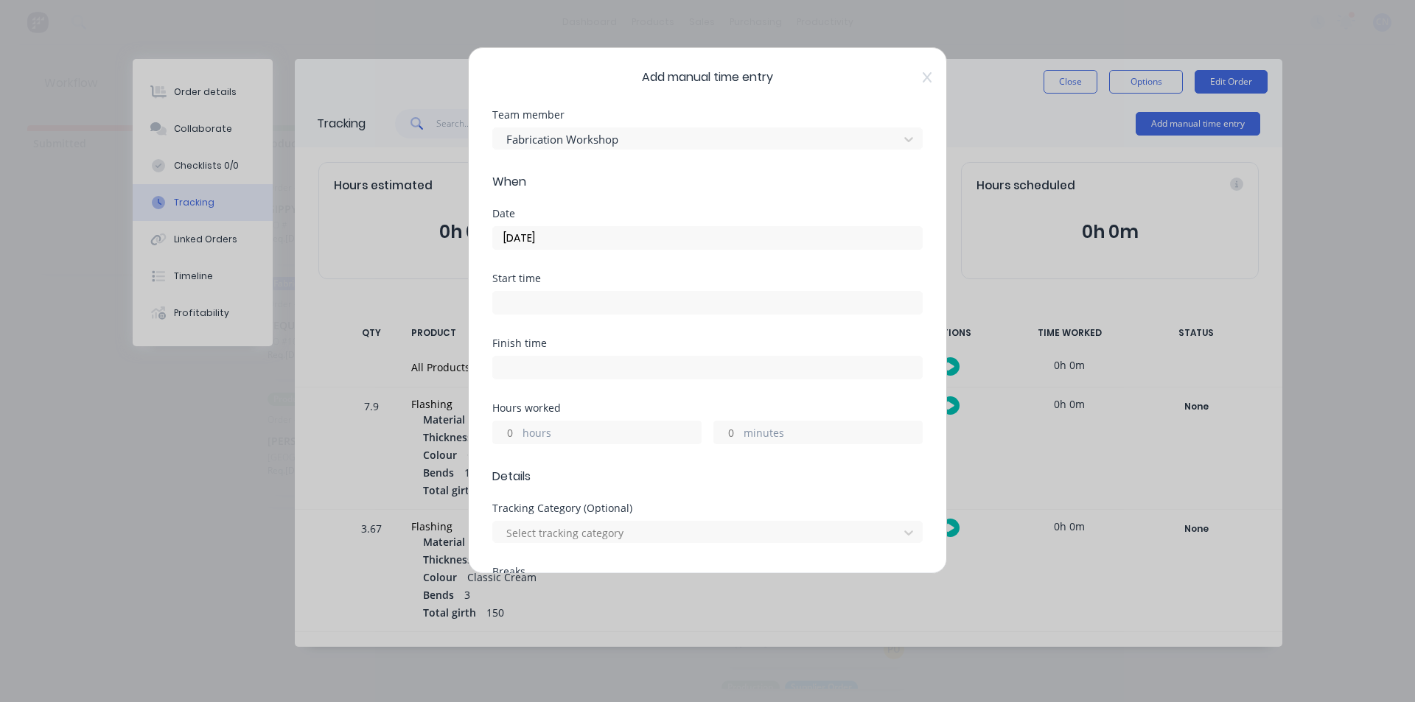
click at [595, 296] on input at bounding box center [707, 303] width 429 height 22
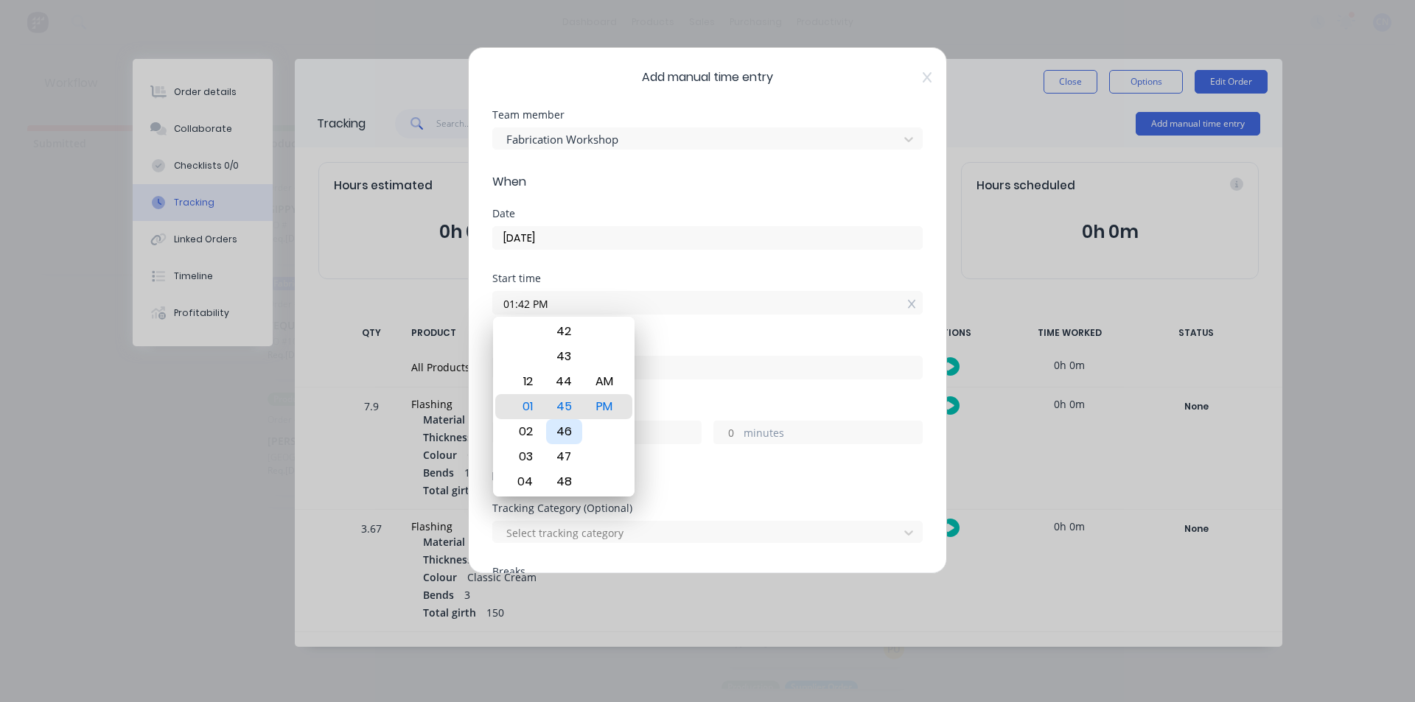
type input "01:45 PM"
click at [564, 410] on div "45" at bounding box center [564, 406] width 36 height 25
click at [735, 329] on div "Start time 01:45 PM" at bounding box center [707, 305] width 430 height 65
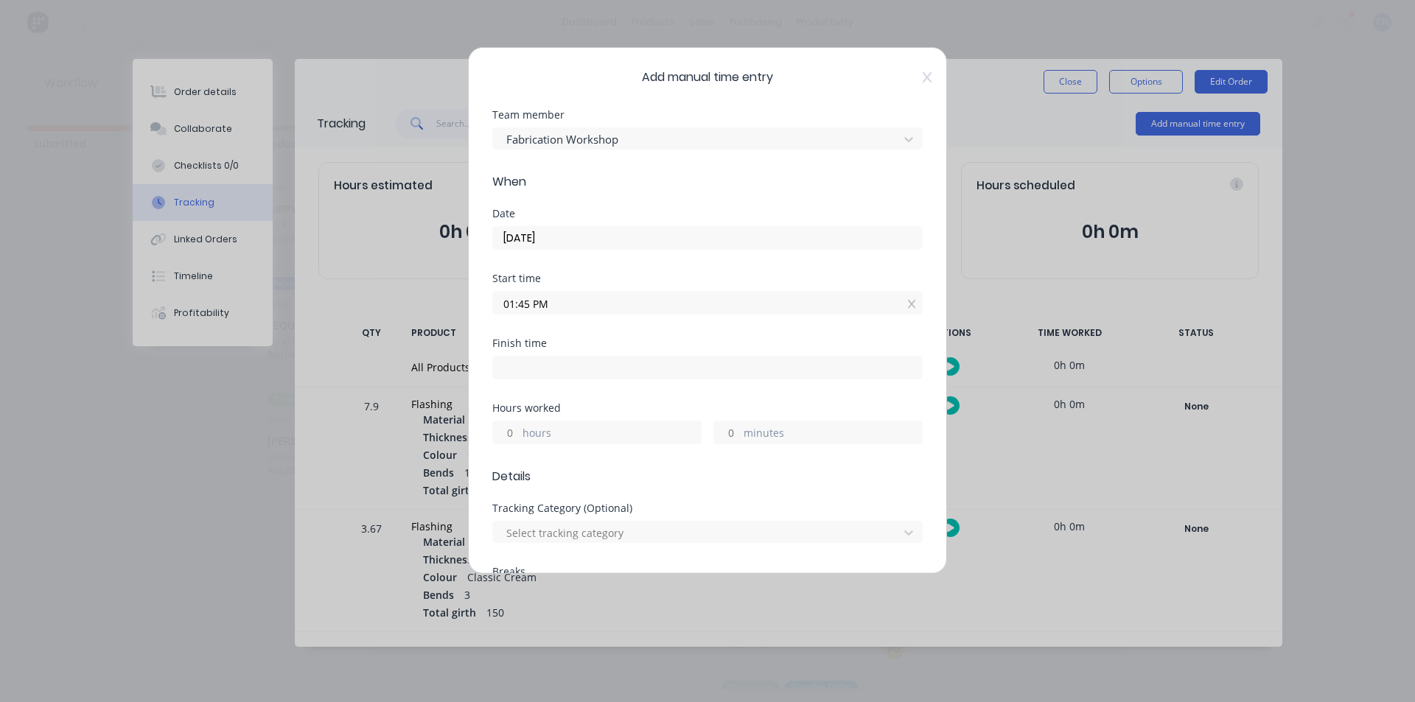
click at [698, 361] on input at bounding box center [707, 368] width 429 height 22
type input "02:06 PM"
type input "0"
type input "21"
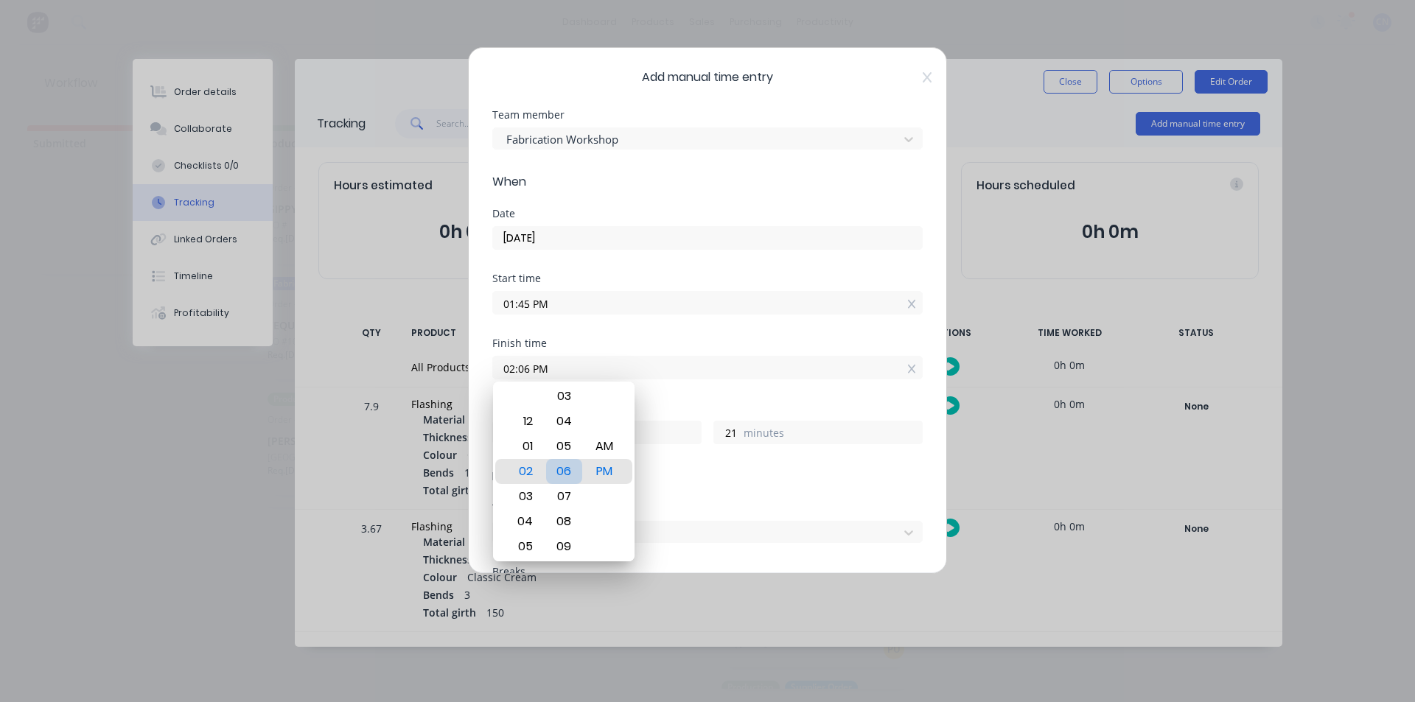
click at [567, 469] on div "06" at bounding box center [564, 471] width 36 height 25
click at [633, 326] on div "Start time 01:45 PM" at bounding box center [707, 305] width 430 height 65
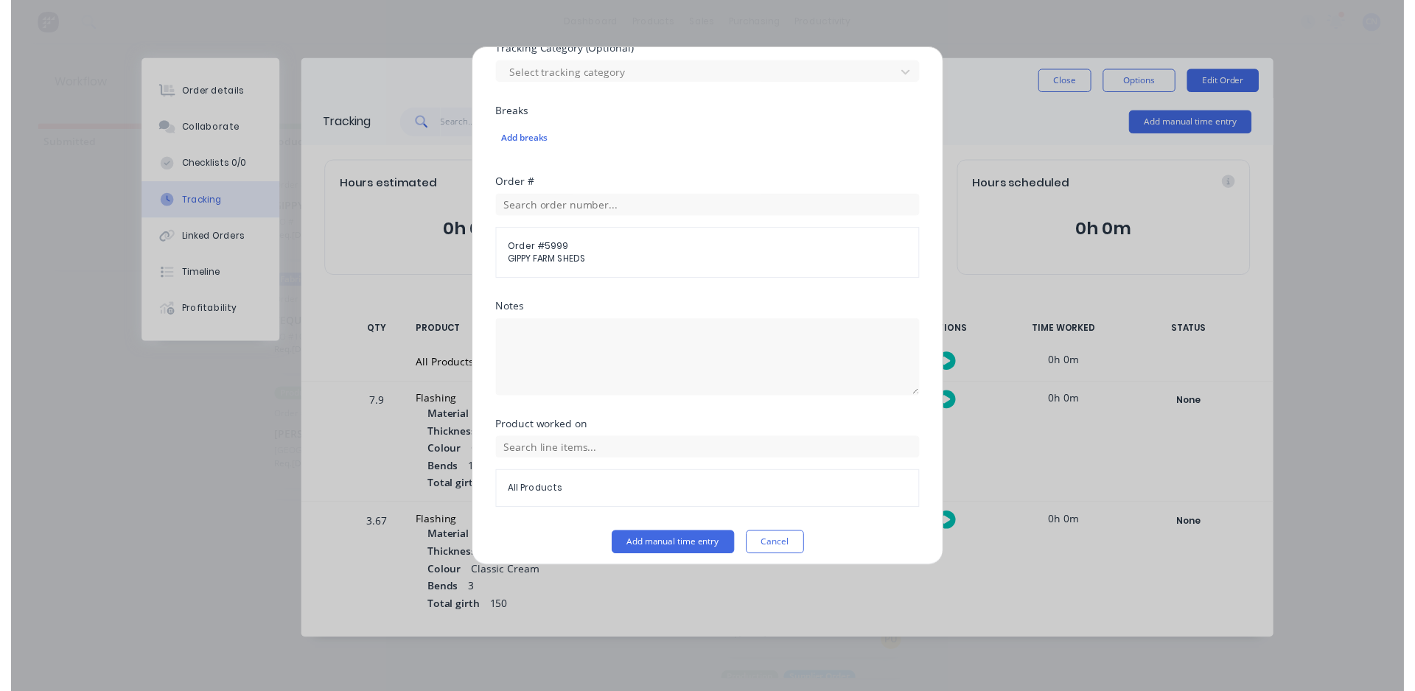
scroll to position [469, 0]
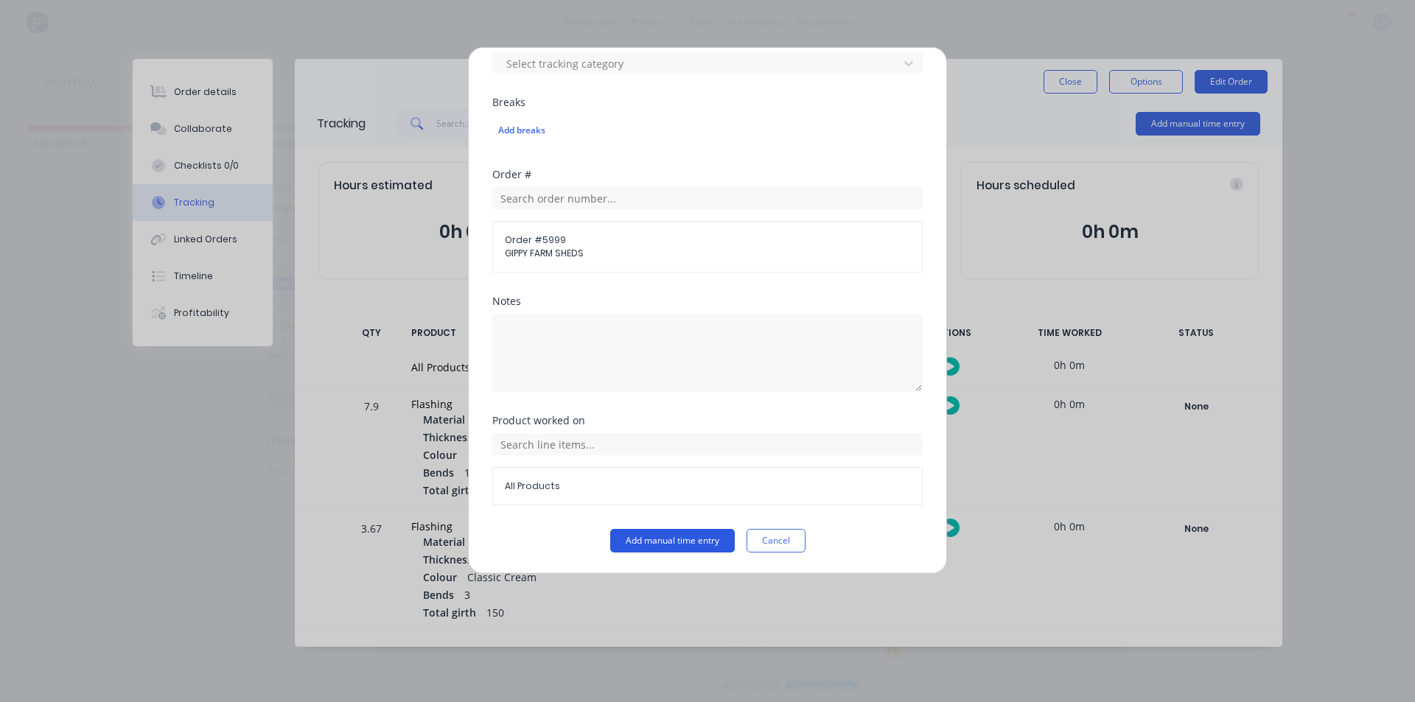
click at [662, 539] on button "Add manual time entry" at bounding box center [672, 541] width 125 height 24
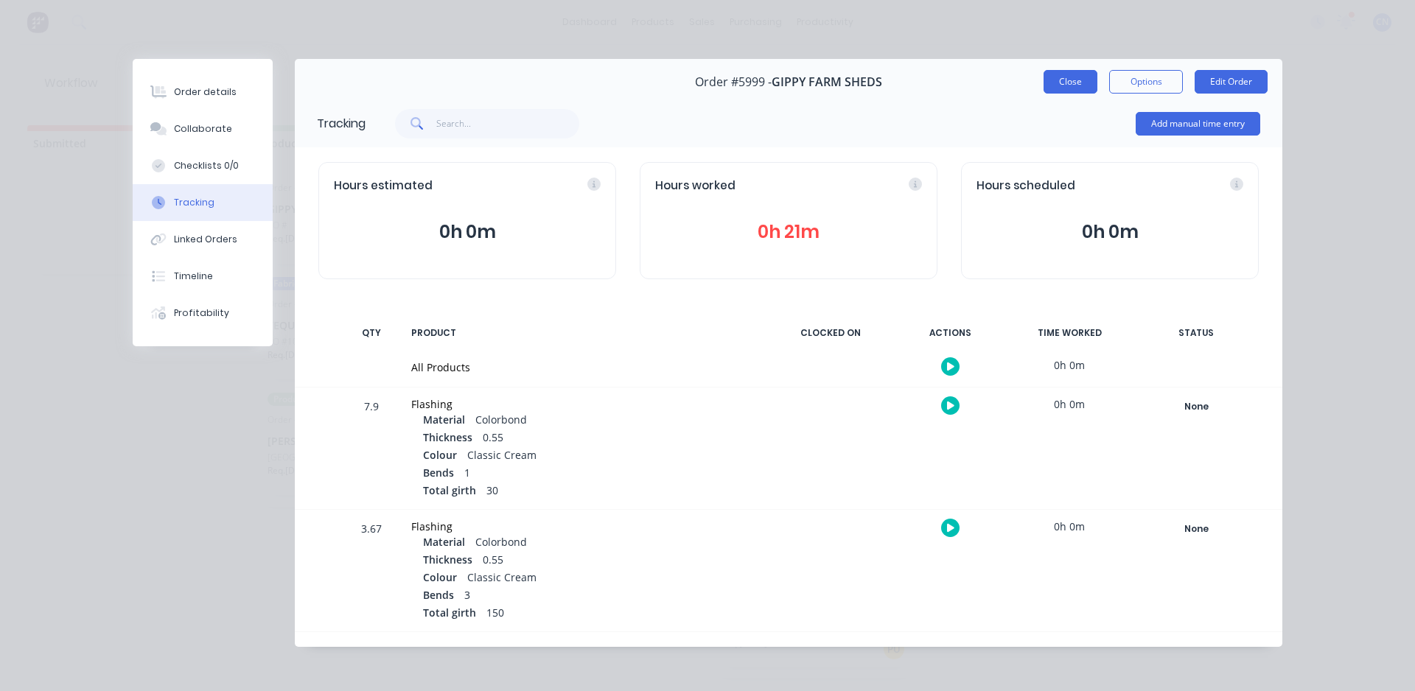
click at [1076, 79] on button "Close" at bounding box center [1070, 82] width 54 height 24
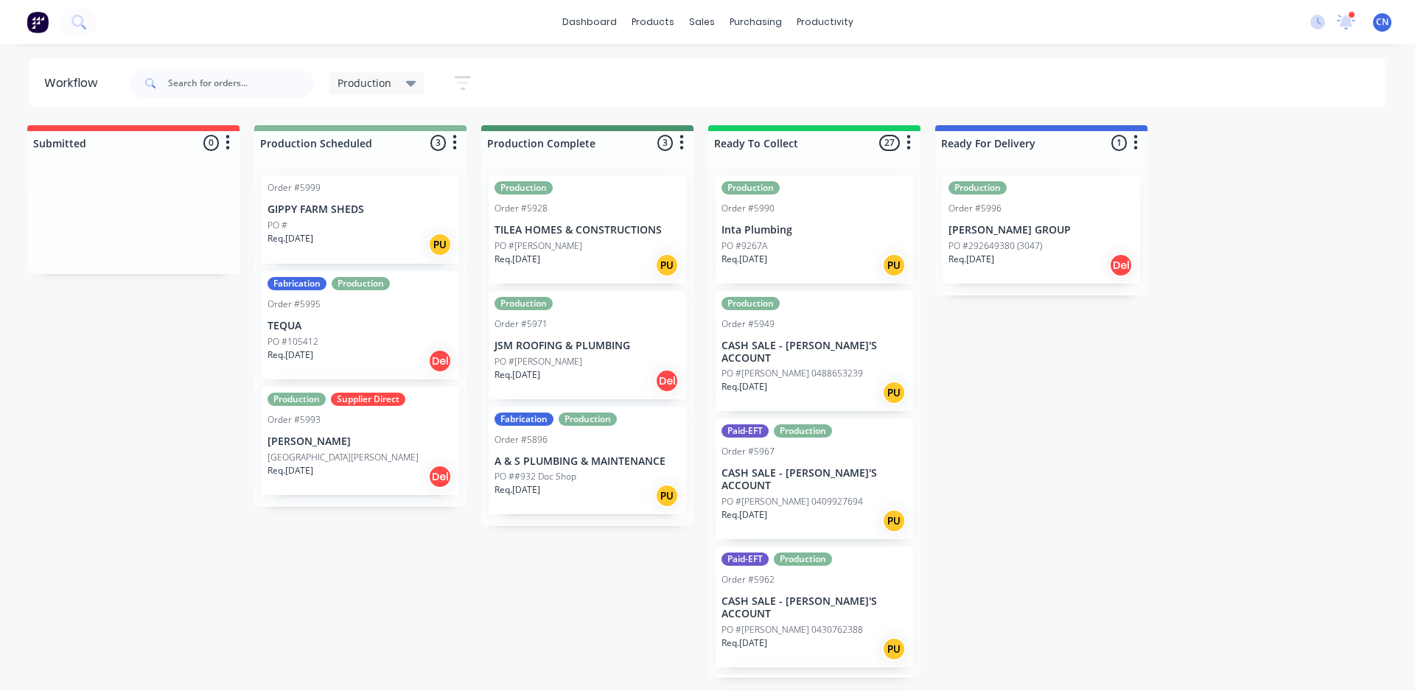
scroll to position [0, 4]
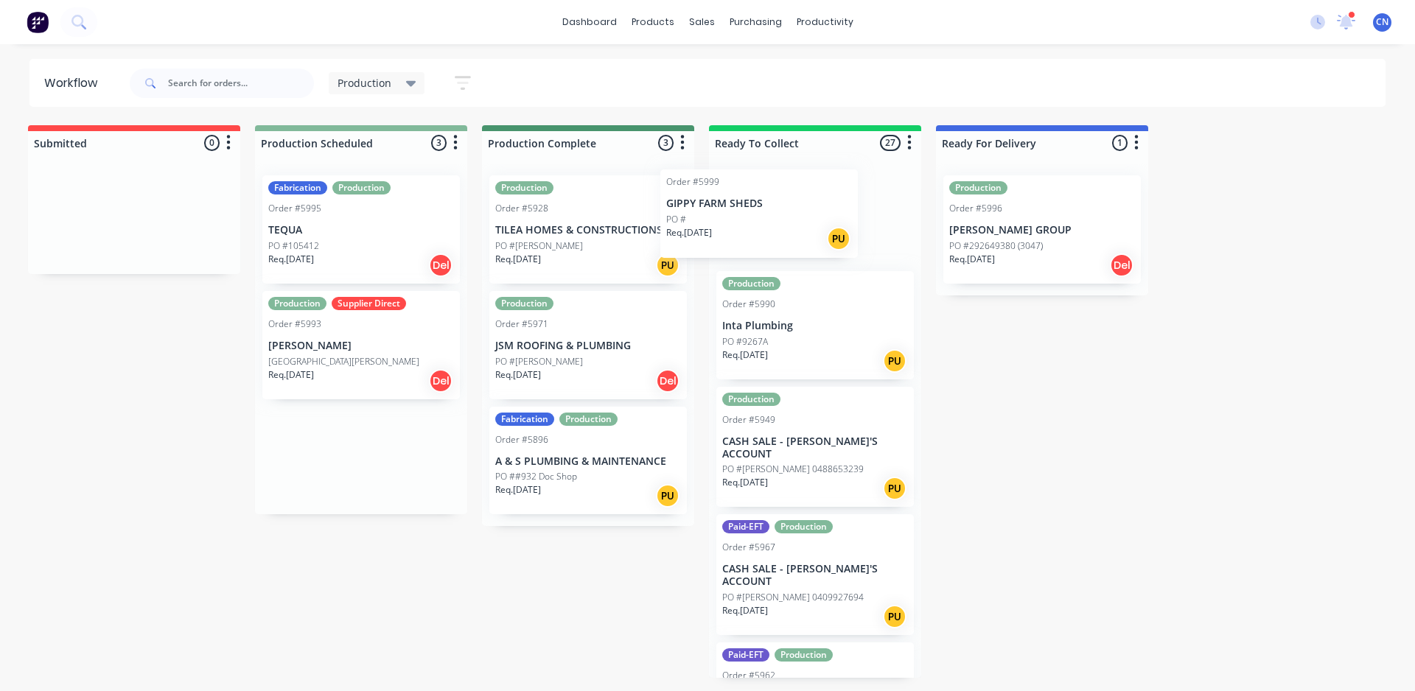
drag, startPoint x: 346, startPoint y: 225, endPoint x: 752, endPoint y: 219, distance: 406.8
click at [752, 219] on div "Submitted 0 Summaries Total order value Invoiced to date To be invoiced Product…" at bounding box center [1107, 401] width 2244 height 553
click at [351, 232] on p "TEQUA" at bounding box center [361, 230] width 186 height 13
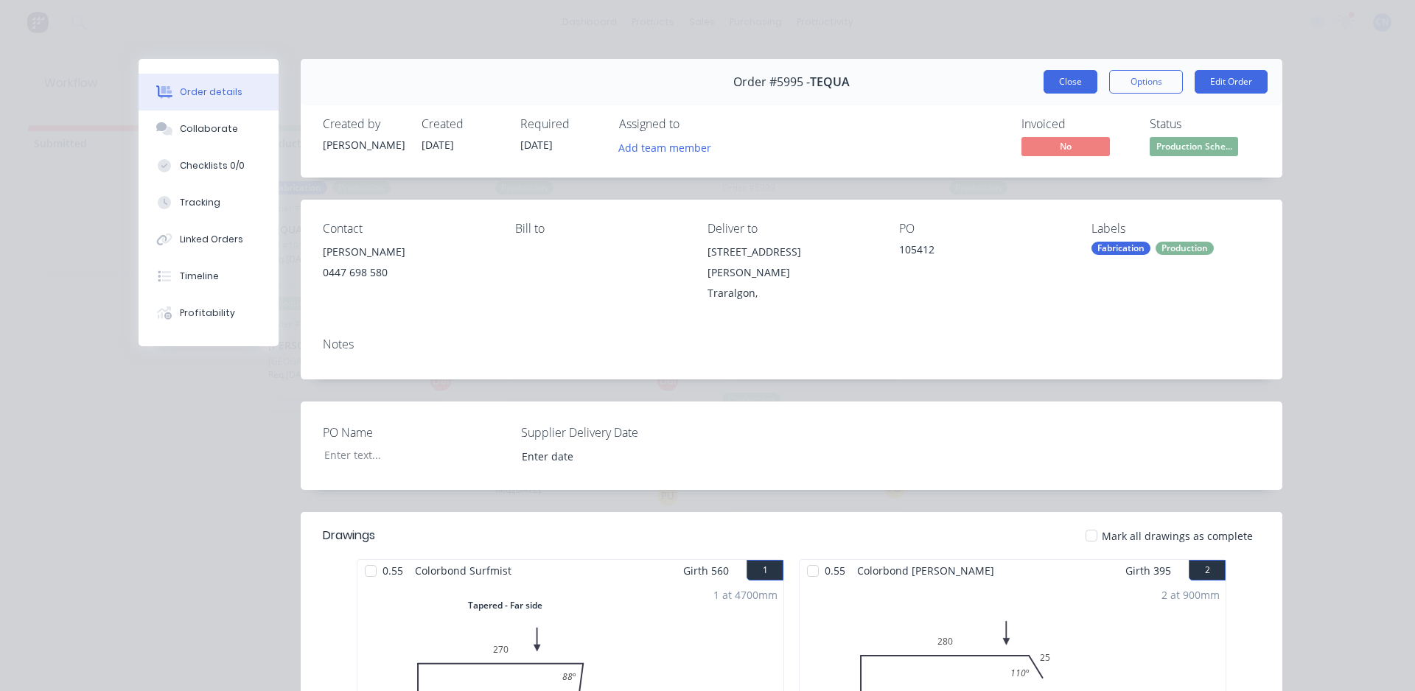
click at [1048, 80] on button "Close" at bounding box center [1070, 82] width 54 height 24
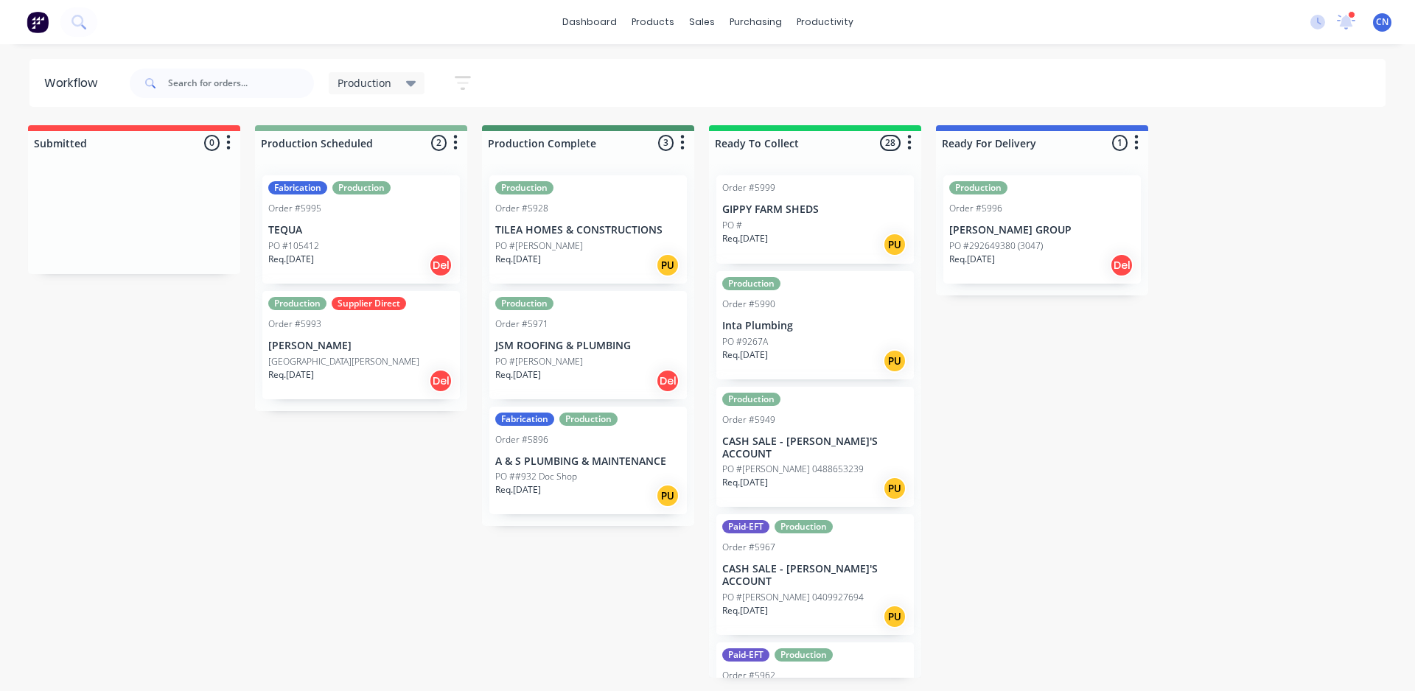
click at [315, 349] on p "[PERSON_NAME]" at bounding box center [361, 346] width 186 height 13
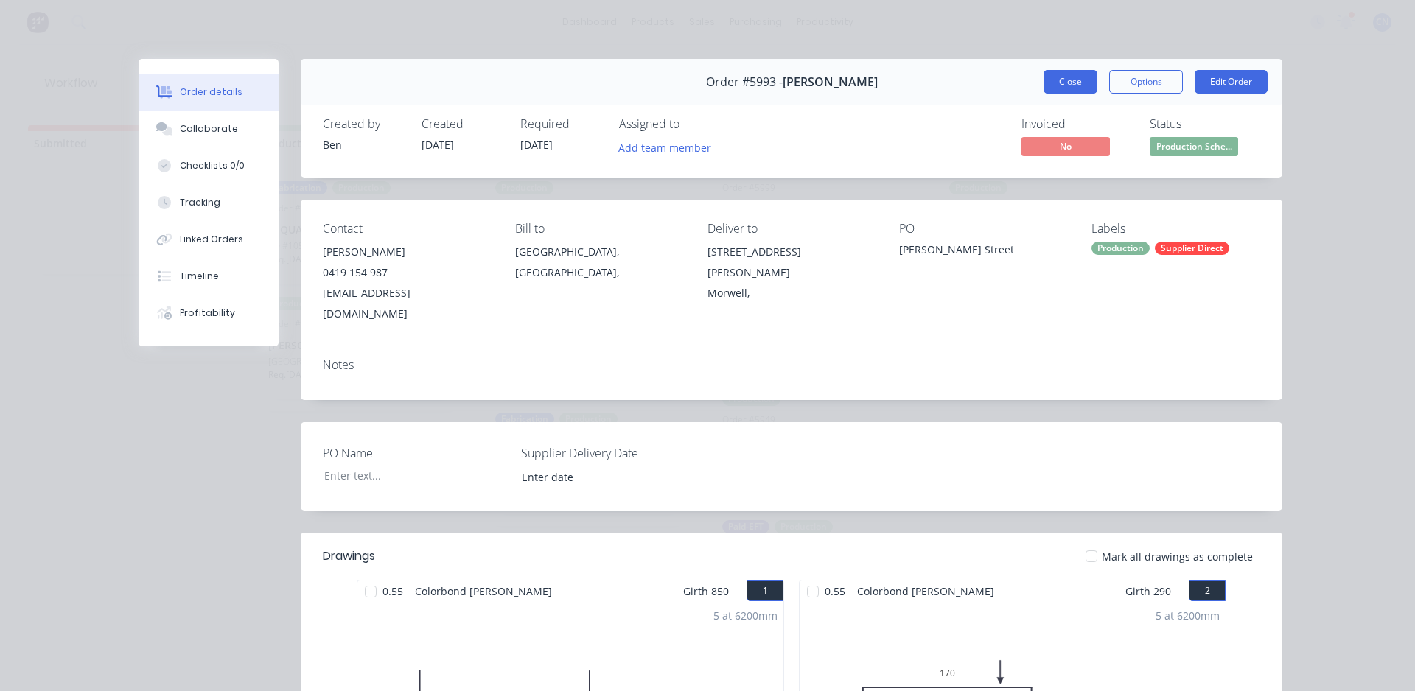
click at [1051, 88] on button "Close" at bounding box center [1070, 82] width 54 height 24
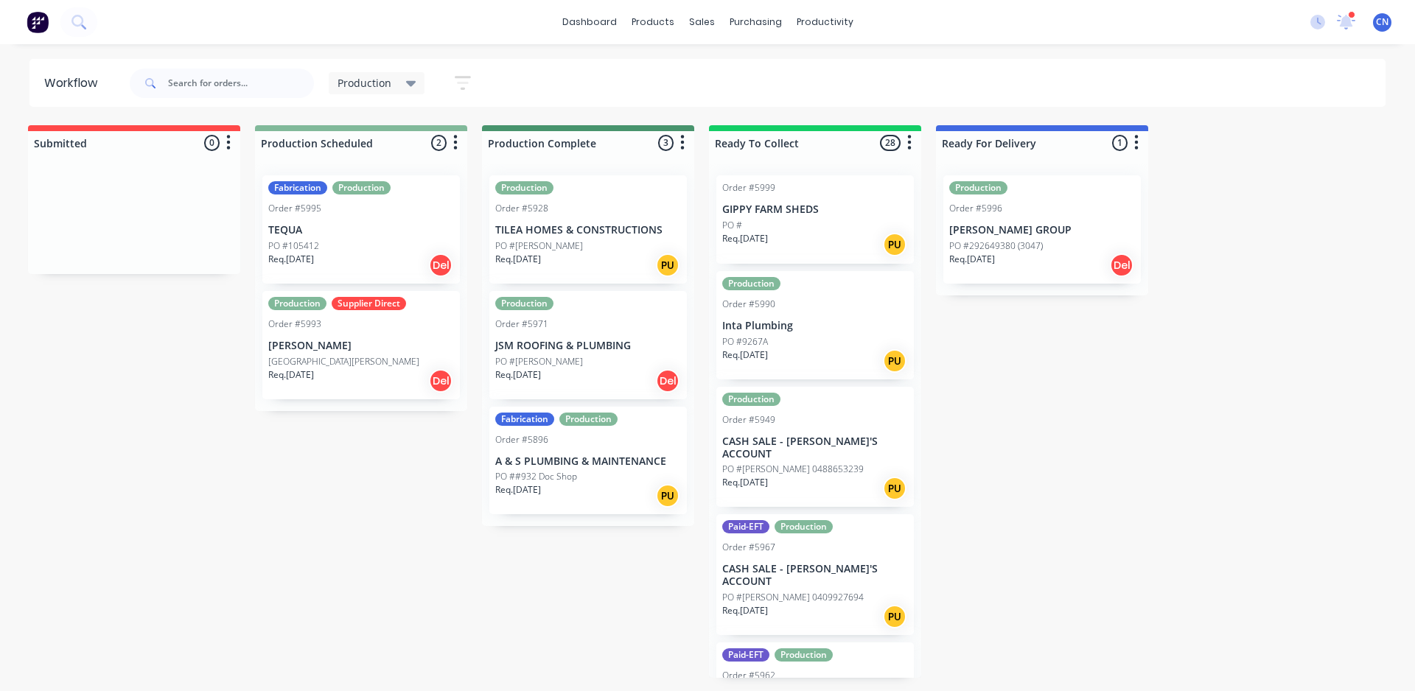
scroll to position [0, 2]
